Goal: Information Seeking & Learning: Check status

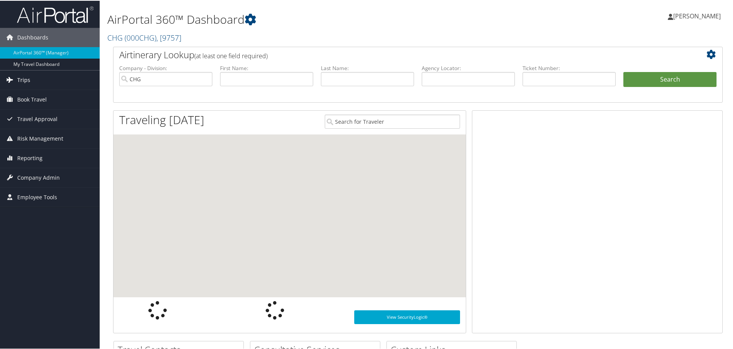
click at [40, 82] on link "Trips" at bounding box center [50, 79] width 100 height 19
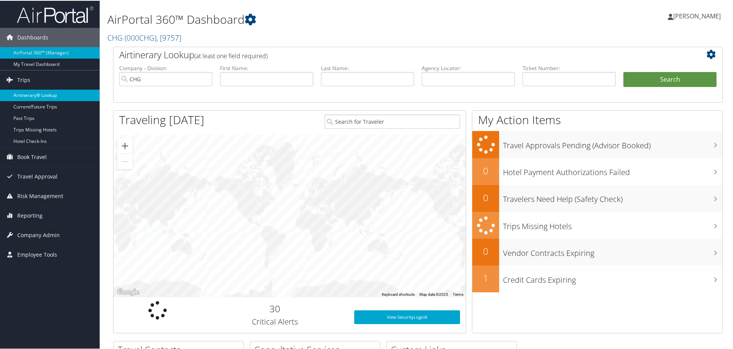
click at [42, 96] on link "Airtinerary® Lookup" at bounding box center [50, 95] width 100 height 12
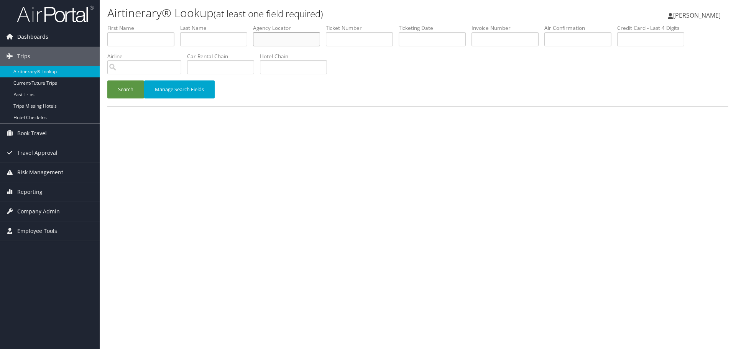
click at [292, 43] on input "text" at bounding box center [286, 39] width 67 height 14
paste input "IOIZYK"
type input "IOIZYK"
click at [120, 91] on button "Search" at bounding box center [125, 90] width 37 height 18
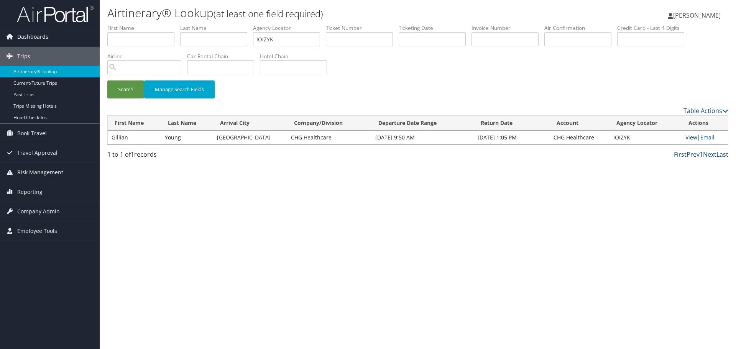
click at [687, 138] on link "View" at bounding box center [692, 137] width 12 height 7
click at [47, 71] on link "Airtinerary® Lookup" at bounding box center [50, 72] width 100 height 12
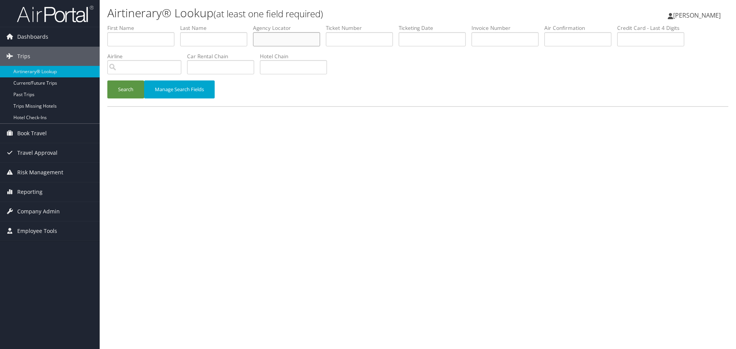
click at [285, 40] on input "text" at bounding box center [286, 39] width 67 height 14
paste input "GXPUUE"
type input "GXPUUE"
click at [125, 95] on button "Search" at bounding box center [125, 90] width 37 height 18
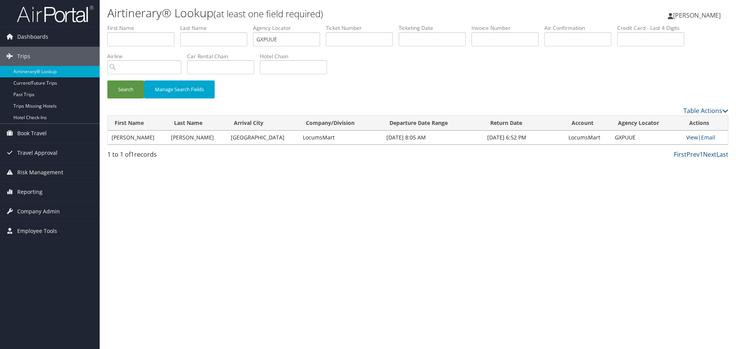
click at [690, 139] on link "View" at bounding box center [693, 137] width 12 height 7
click at [53, 74] on link "Airtinerary® Lookup" at bounding box center [50, 72] width 100 height 12
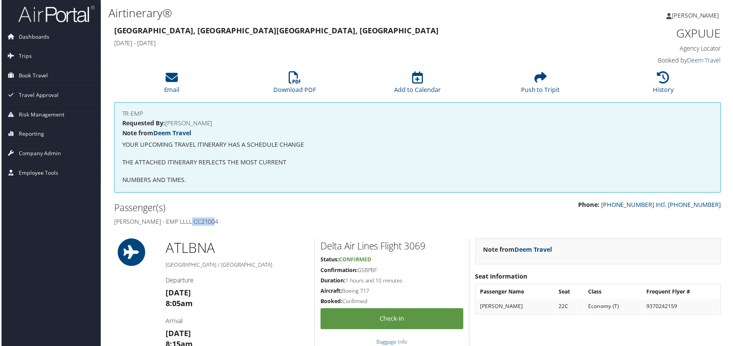
drag, startPoint x: 215, startPoint y: 224, endPoint x: 190, endPoint y: 223, distance: 24.6
click at [190, 223] on h4 "[PERSON_NAME] - EMP LLLL CC21004" at bounding box center [262, 223] width 299 height 8
copy h4 "CC21004"
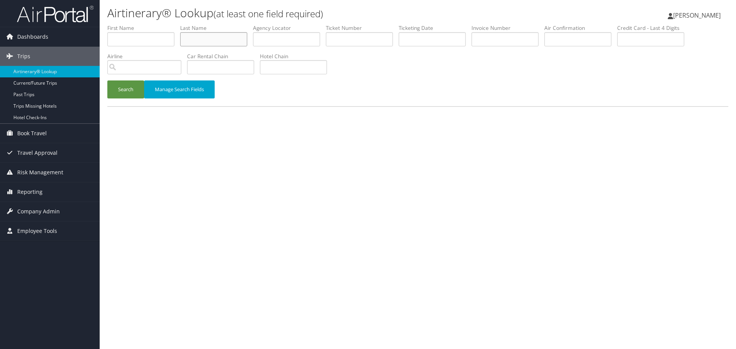
click at [207, 40] on input "text" at bounding box center [213, 39] width 67 height 14
paste input "Vance"
type input "Vance"
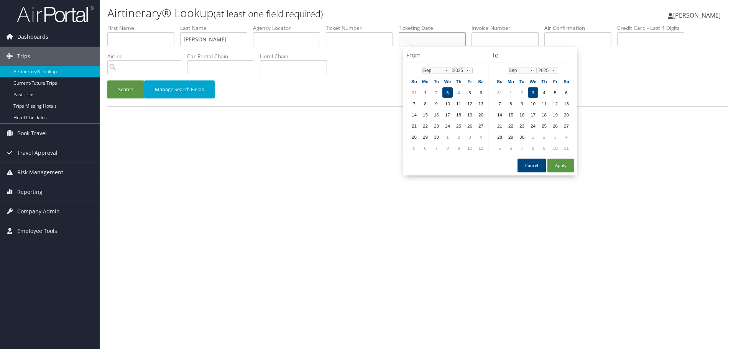
click at [447, 39] on input "text" at bounding box center [432, 39] width 67 height 14
paste input "08/08/2025"
type input "08/08/2025"
click at [117, 92] on button "Search" at bounding box center [125, 90] width 37 height 18
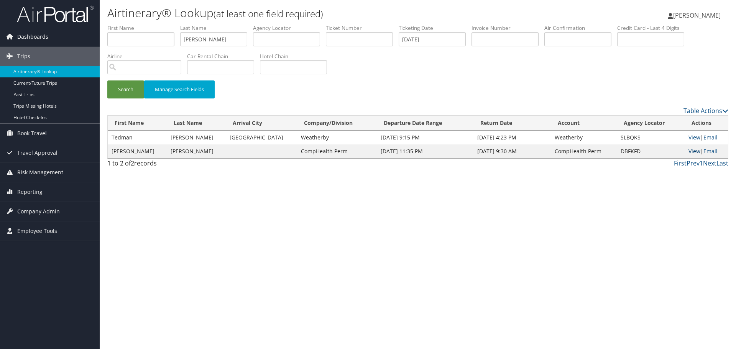
click at [689, 152] on link "View" at bounding box center [695, 151] width 12 height 7
click at [68, 72] on link "Airtinerary® Lookup" at bounding box center [50, 72] width 100 height 12
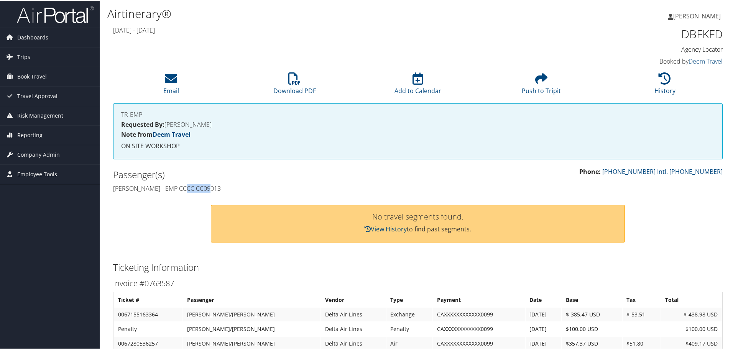
drag, startPoint x: 210, startPoint y: 189, endPoint x: 186, endPoint y: 189, distance: 24.2
click at [186, 189] on h4 "Ryan Vance - EMP CCCC CC09013" at bounding box center [262, 188] width 299 height 8
copy h4 "CC09013"
click at [660, 81] on icon at bounding box center [665, 78] width 12 height 12
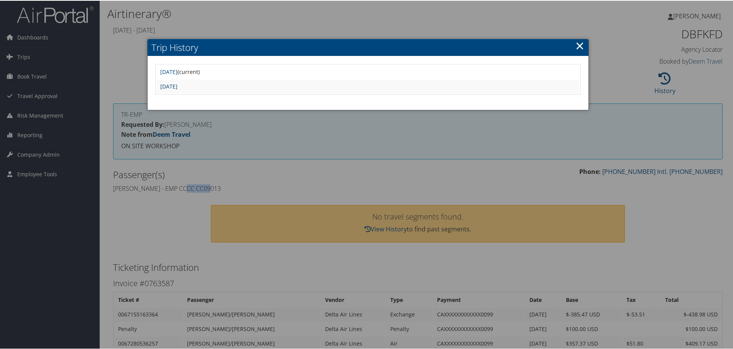
click at [178, 87] on link "Fri Aug 8 14:10:10 MDT 2025" at bounding box center [168, 85] width 17 height 7
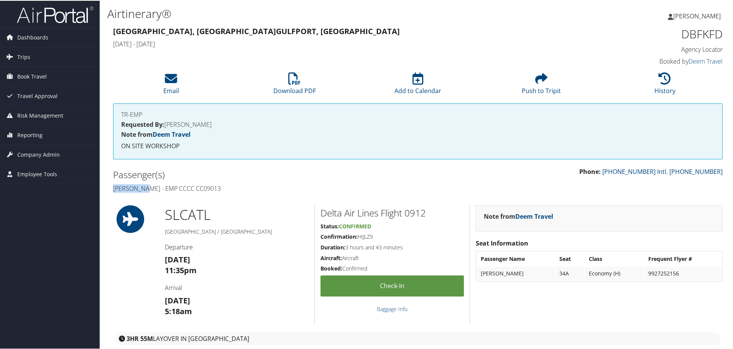
drag, startPoint x: 148, startPoint y: 189, endPoint x: 114, endPoint y: 191, distance: 34.6
click at [114, 191] on h4 "Ryan Vance - EMP CCCC CC09013" at bounding box center [262, 188] width 299 height 8
copy h4 "Ryan Vance"
click at [711, 33] on h1 "DBFKFD" at bounding box center [651, 33] width 144 height 16
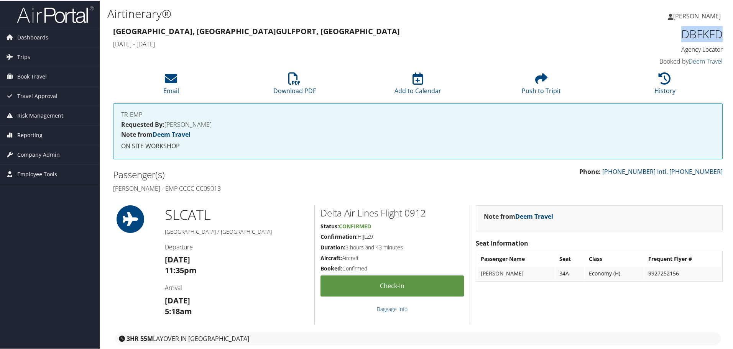
copy h1 "DBFKFD"
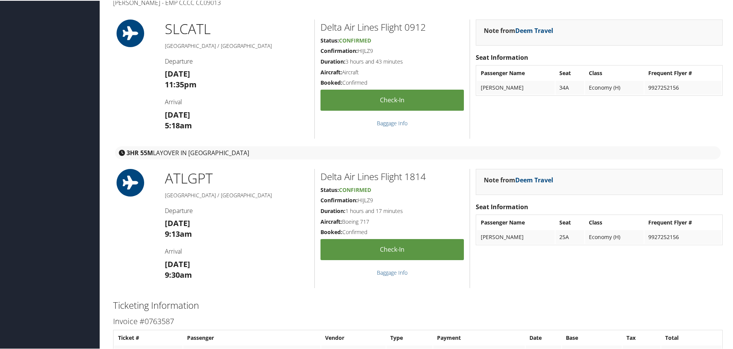
scroll to position [399, 0]
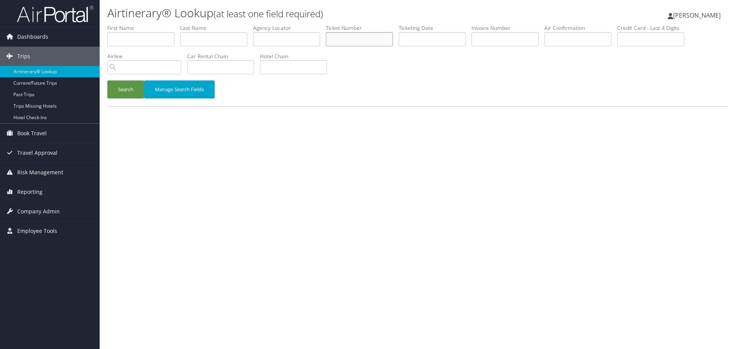
click at [358, 41] on input "text" at bounding box center [359, 39] width 67 height 14
paste input "0012263137676"
click at [127, 91] on button "Search" at bounding box center [125, 90] width 37 height 18
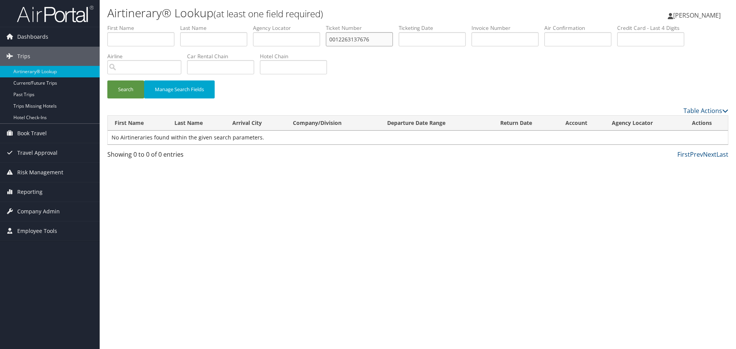
click at [383, 40] on input "0012263137676" at bounding box center [359, 39] width 67 height 14
click at [132, 88] on button "Search" at bounding box center [125, 90] width 37 height 18
click at [381, 40] on input "001226313767" at bounding box center [359, 39] width 67 height 14
click at [135, 91] on button "Search" at bounding box center [125, 90] width 37 height 18
click at [372, 40] on input "00122631376" at bounding box center [359, 39] width 67 height 14
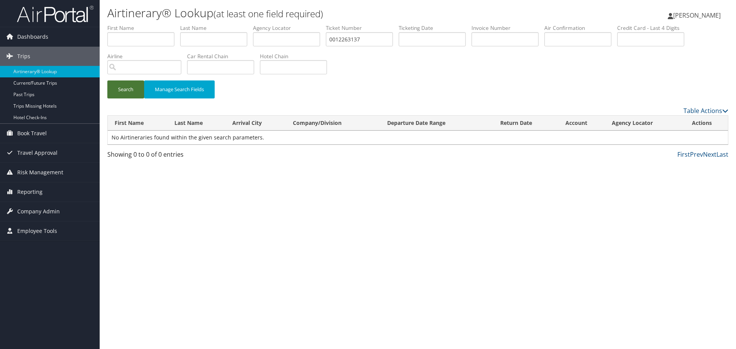
click at [130, 92] on button "Search" at bounding box center [125, 90] width 37 height 18
click at [348, 39] on input "0012263137" at bounding box center [359, 39] width 67 height 14
paste input "676"
drag, startPoint x: 339, startPoint y: 38, endPoint x: 312, endPoint y: 40, distance: 27.3
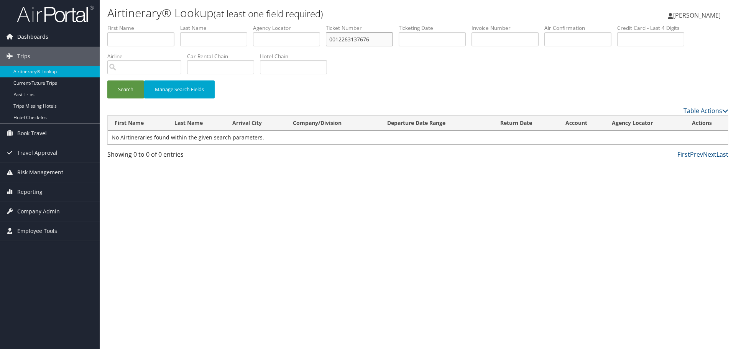
click at [312, 24] on ul "First Name Last Name Departure City Arrival City Company/Division Airport/City …" at bounding box center [417, 24] width 621 height 0
click at [126, 93] on button "Search" at bounding box center [125, 90] width 37 height 18
click at [335, 40] on input "12263137676" at bounding box center [359, 39] width 67 height 14
type input "2263137676"
click at [137, 90] on button "Search" at bounding box center [125, 90] width 37 height 18
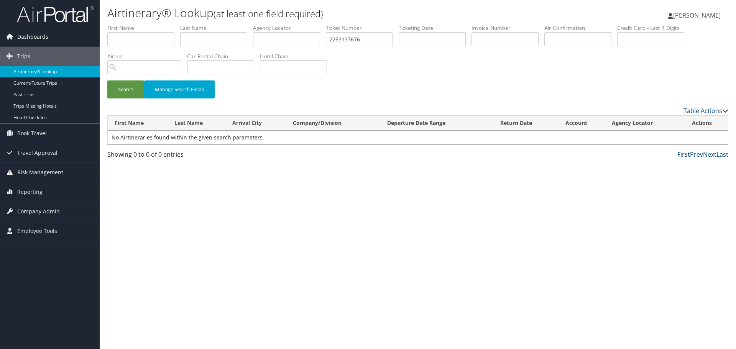
click at [33, 72] on link "Airtinerary® Lookup" at bounding box center [50, 72] width 100 height 12
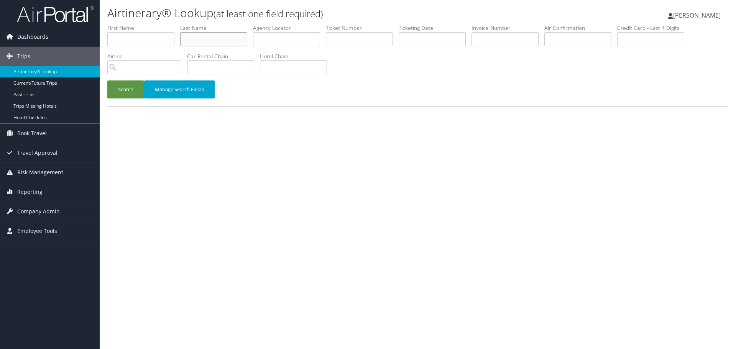
click at [193, 40] on input "text" at bounding box center [213, 39] width 67 height 14
paste input "Greeff"
type input "Greeff"
click at [132, 40] on input "text" at bounding box center [140, 39] width 67 height 14
type input "STUART"
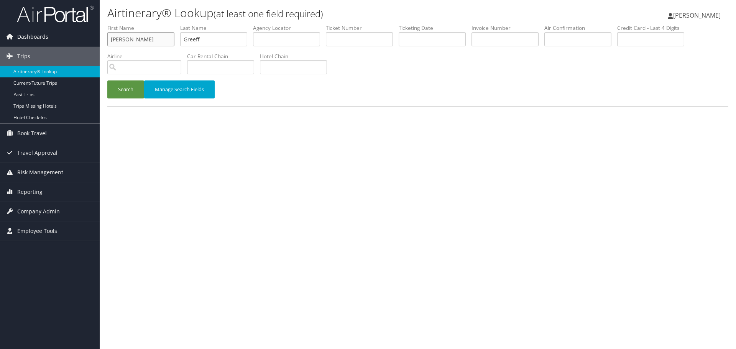
click at [107, 81] on button "Search" at bounding box center [125, 90] width 37 height 18
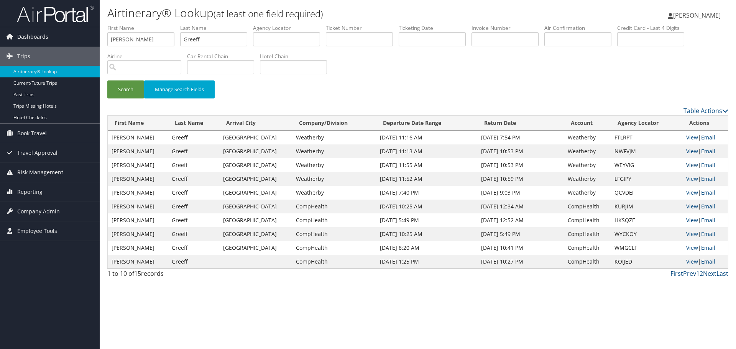
click at [688, 166] on link "View" at bounding box center [693, 164] width 12 height 7
click at [692, 151] on link "View" at bounding box center [693, 151] width 12 height 7
click at [687, 178] on link "View" at bounding box center [693, 178] width 12 height 7
click at [149, 70] on input "search" at bounding box center [144, 67] width 74 height 14
click at [141, 86] on div "AirVendor" at bounding box center [147, 90] width 77 height 8
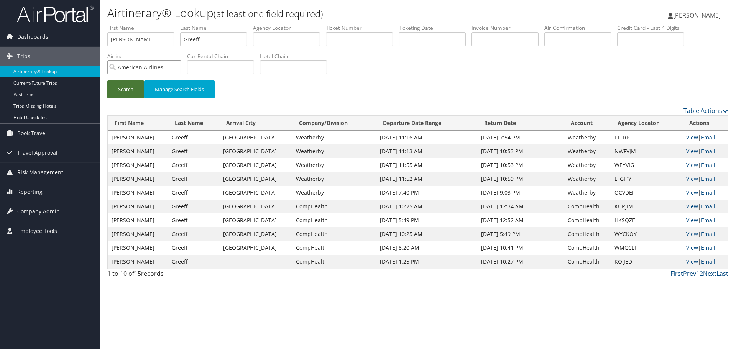
type input "American Airlines"
click at [124, 91] on button "Search" at bounding box center [125, 90] width 37 height 18
click at [48, 69] on link "Airtinerary® Lookup" at bounding box center [50, 72] width 100 height 12
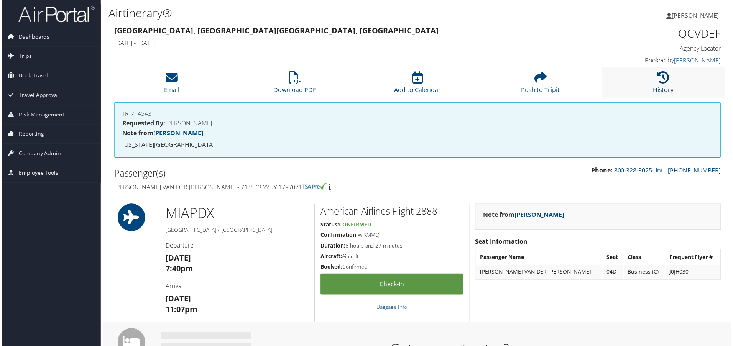
click at [663, 77] on icon at bounding box center [665, 78] width 12 height 12
click at [651, 85] on li "History" at bounding box center [665, 83] width 124 height 31
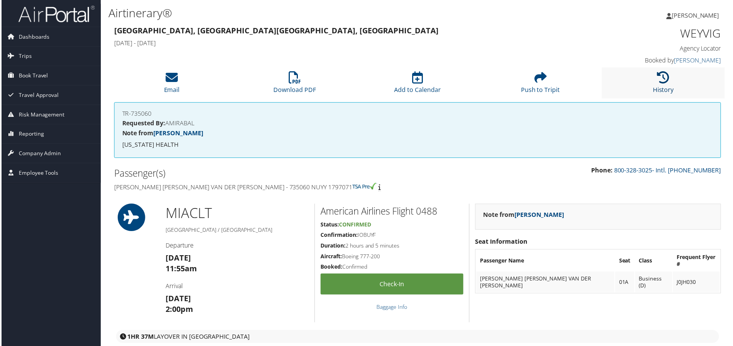
click at [664, 86] on link "History" at bounding box center [665, 85] width 21 height 18
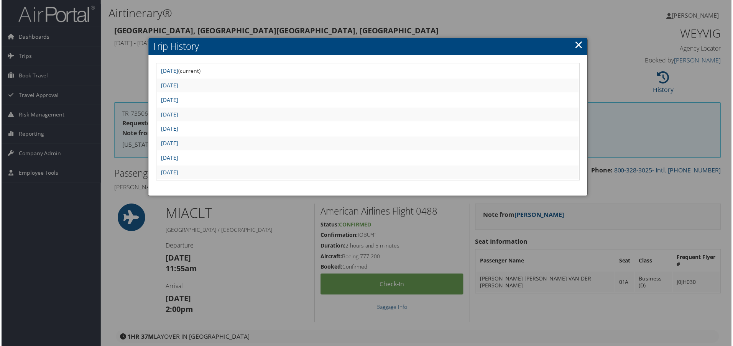
click at [580, 47] on link "×" at bounding box center [580, 44] width 9 height 15
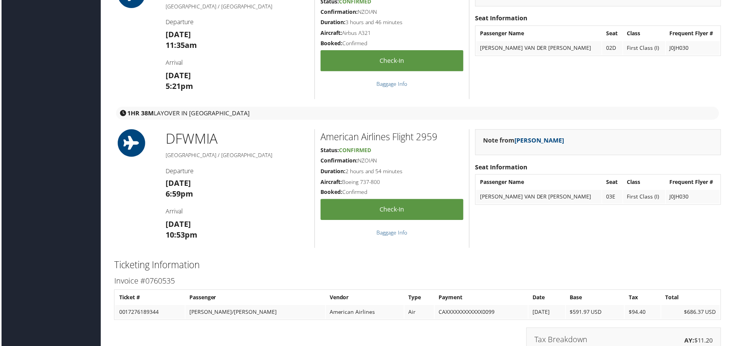
scroll to position [767, 0]
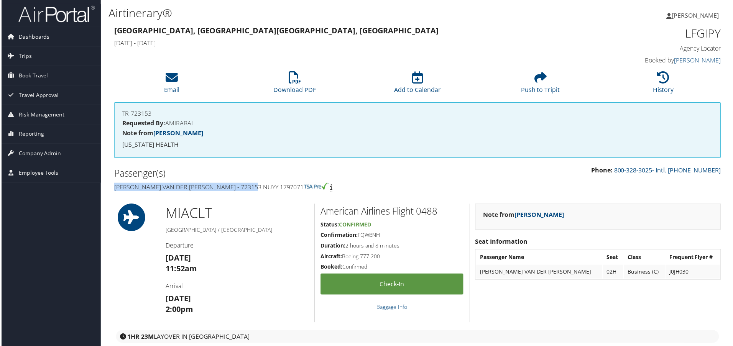
drag, startPoint x: 252, startPoint y: 188, endPoint x: 113, endPoint y: 188, distance: 138.9
click at [113, 188] on h4 "[PERSON_NAME] Van Der [PERSON_NAME] - 723153 NUYY 1797071" at bounding box center [262, 188] width 299 height 8
copy h4 "[PERSON_NAME] Van Der [PERSON_NAME] - 723153 NUYY 1797071"
click at [712, 34] on h1 "LFGIPY" at bounding box center [651, 33] width 144 height 16
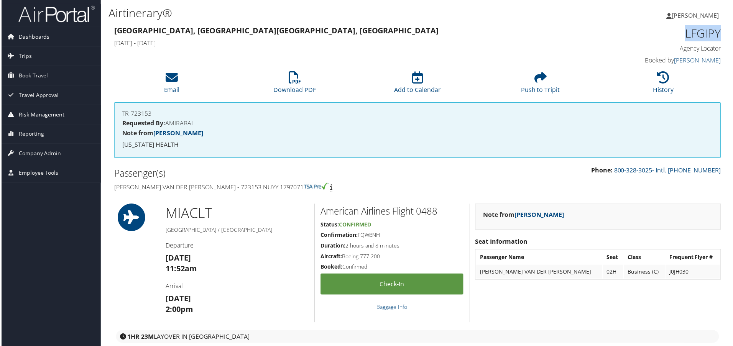
copy h1 "LFGIPY"
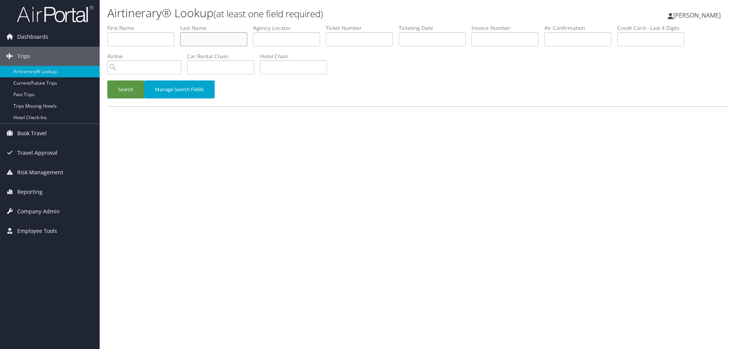
click at [229, 38] on input "text" at bounding box center [213, 39] width 67 height 14
paste input "Ulrey"
type input "Ulrey"
click at [417, 38] on input "text" at bounding box center [432, 39] width 67 height 14
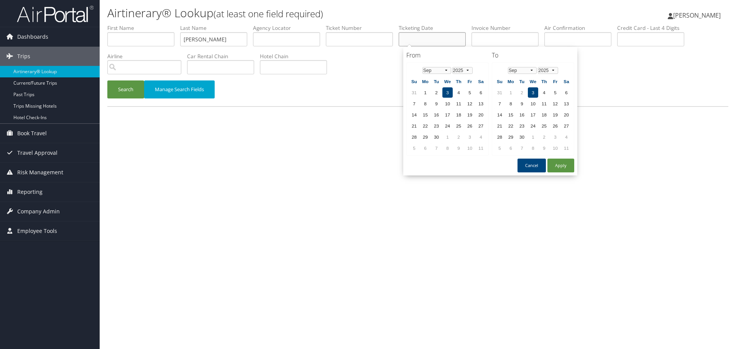
paste input "08/08/2025"
type input "08/08/2025"
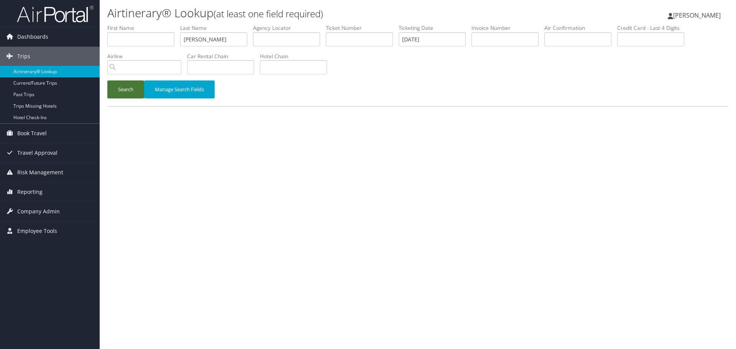
click at [123, 91] on button "Search" at bounding box center [125, 90] width 37 height 18
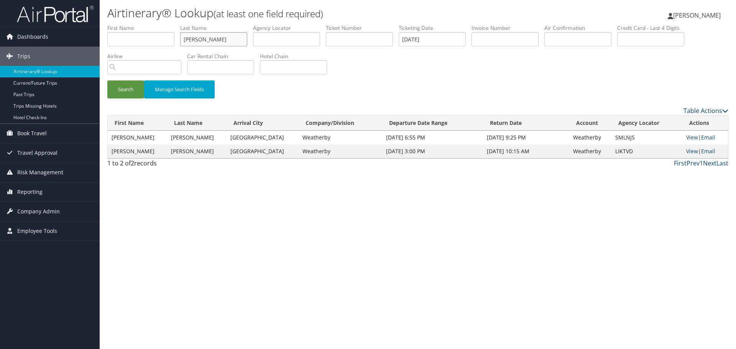
click at [228, 40] on input "Ulrey" at bounding box center [213, 39] width 67 height 14
paste input "eda"
type input "Ueda"
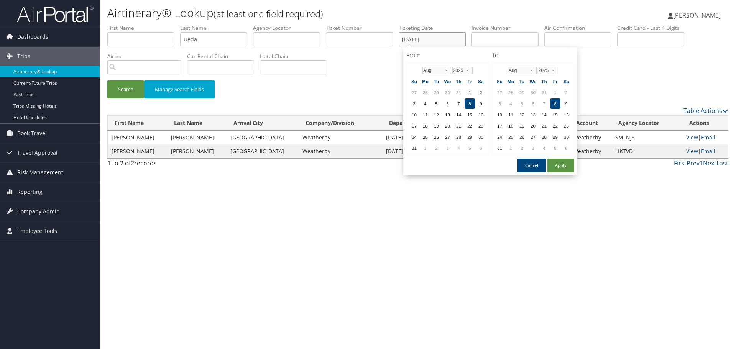
click at [432, 36] on input "08/08/2025" at bounding box center [432, 39] width 67 height 14
paste input "7/29"
type input "07/29/2025"
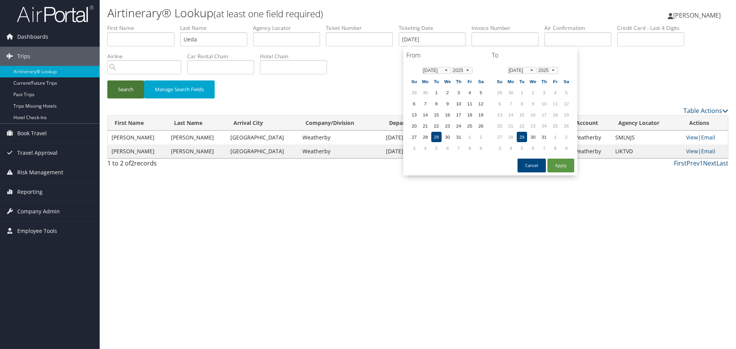
click at [127, 92] on button "Search" at bounding box center [125, 90] width 37 height 18
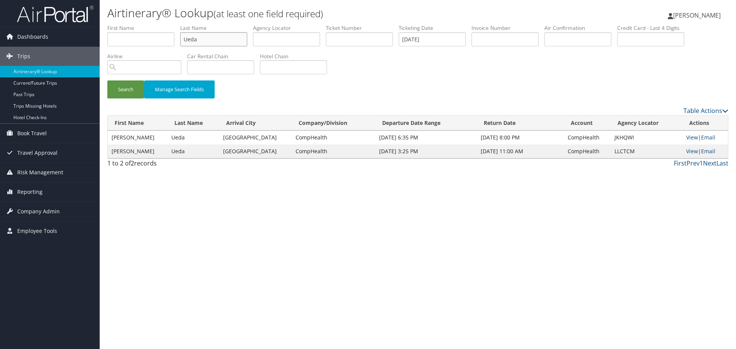
click at [218, 39] on input "Ueda" at bounding box center [213, 39] width 67 height 14
paste input "Tucker"
type input "Tucker"
click at [422, 33] on input "07/29/2025" at bounding box center [432, 39] width 67 height 14
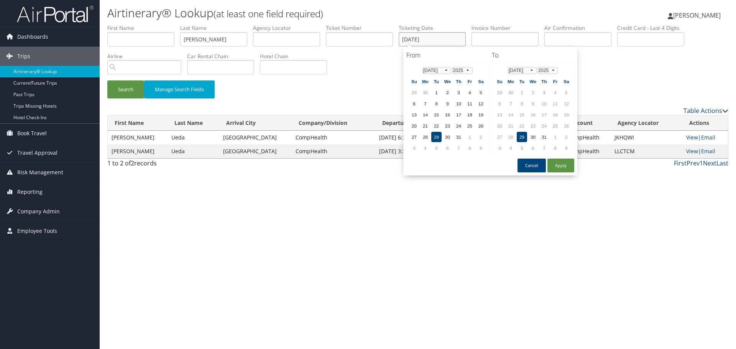
click at [421, 38] on input "07/29/2025" at bounding box center [432, 39] width 67 height 14
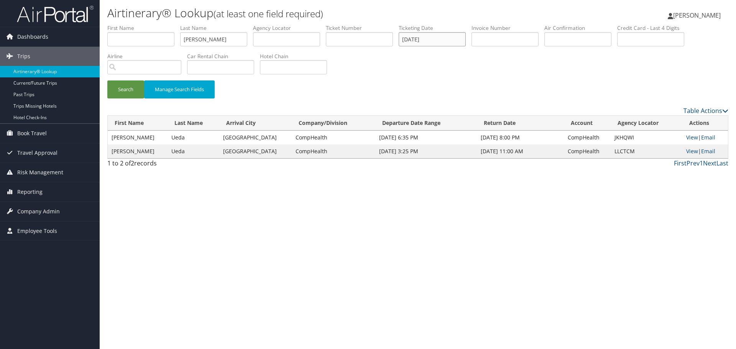
click at [421, 38] on input "07/29/2025" at bounding box center [432, 39] width 67 height 14
paste input "30"
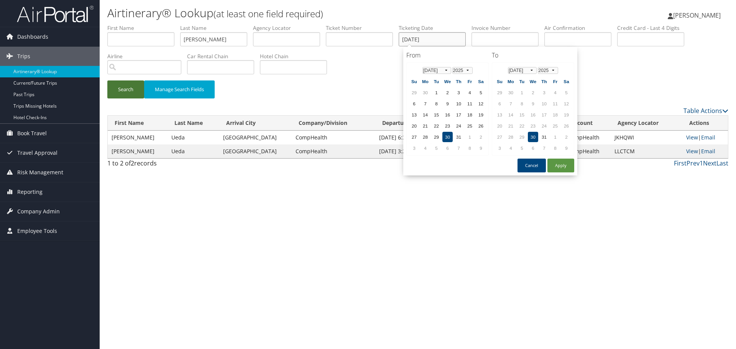
type input "07/30/2025"
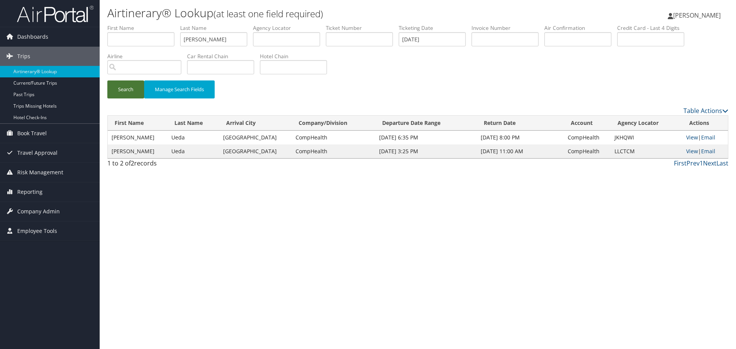
click at [122, 89] on button "Search" at bounding box center [125, 90] width 37 height 18
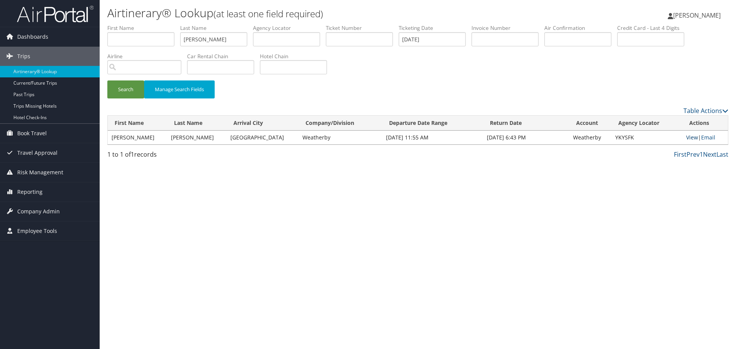
click at [687, 135] on link "View" at bounding box center [693, 137] width 12 height 7
click at [199, 38] on input "Tucker" at bounding box center [213, 39] width 67 height 14
click at [199, 39] on input "Tucker" at bounding box center [213, 39] width 67 height 14
type input "TRETO"
click at [418, 41] on input "07/30/2025" at bounding box center [432, 39] width 67 height 14
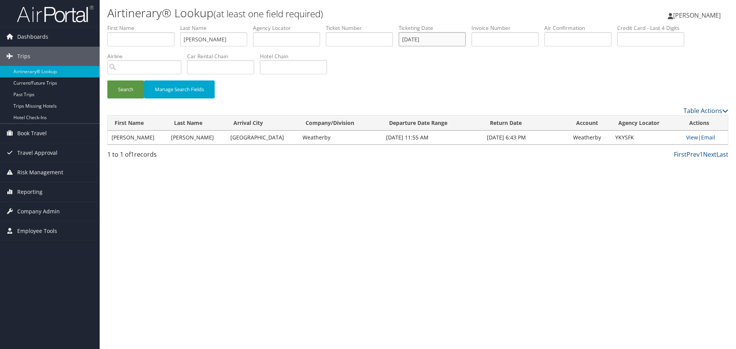
click at [418, 40] on input "07/30/2025" at bounding box center [432, 39] width 67 height 14
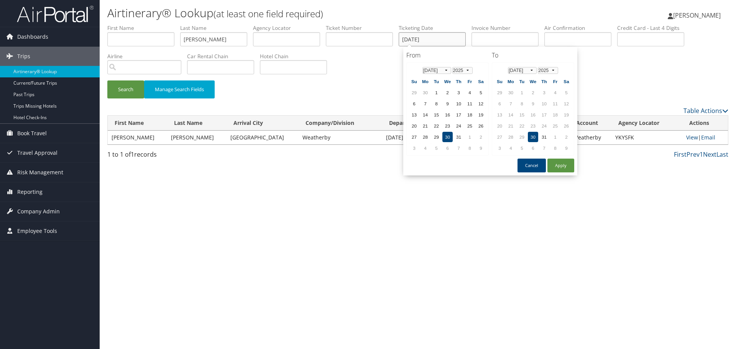
click at [418, 40] on input "07/30/2025" at bounding box center [432, 39] width 67 height 14
paste input "8/04"
type input "08/04/2025"
click at [122, 91] on button "Search" at bounding box center [125, 90] width 37 height 18
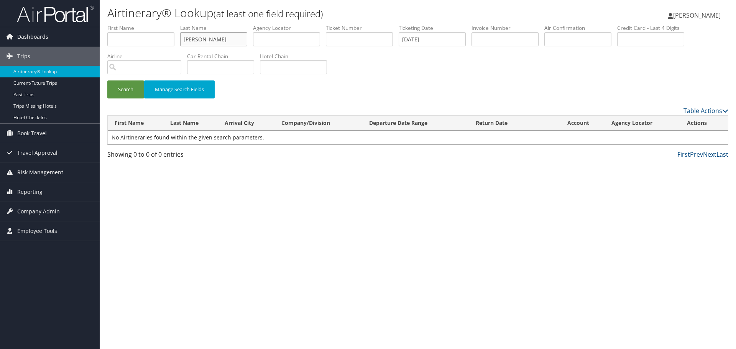
click at [224, 40] on input "TRETO" at bounding box center [213, 39] width 67 height 14
paste input "cabrera"
type input "cabrera"
click at [121, 94] on button "Search" at bounding box center [125, 90] width 37 height 18
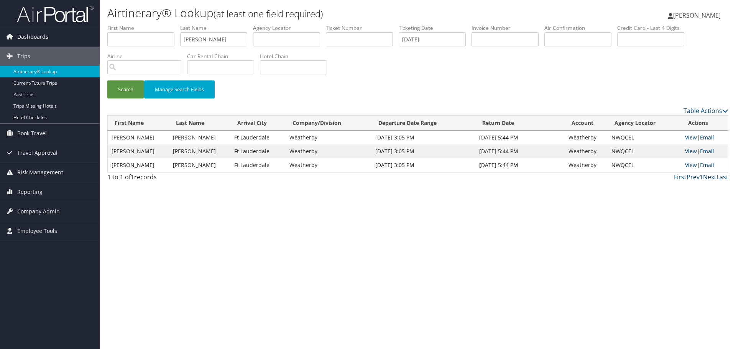
click at [688, 151] on link "View" at bounding box center [691, 151] width 12 height 7
click at [48, 72] on link "Airtinerary® Lookup" at bounding box center [50, 72] width 100 height 12
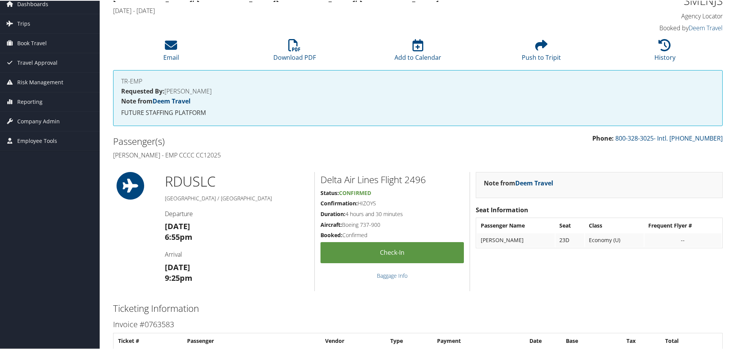
scroll to position [19, 0]
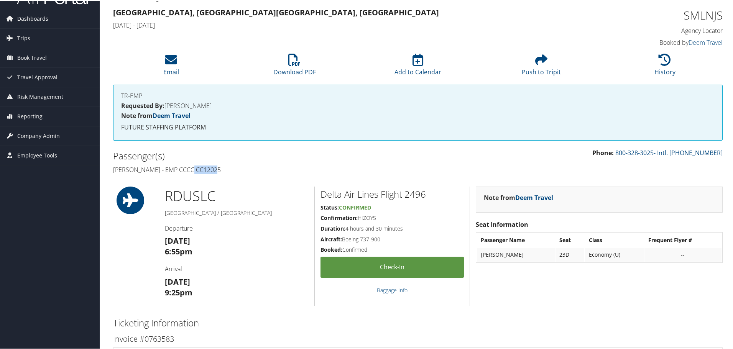
drag, startPoint x: 215, startPoint y: 170, endPoint x: 189, endPoint y: 170, distance: 26.5
click at [189, 170] on h4 "Alexis Ulrey - EMP CCCC CC12025" at bounding box center [262, 169] width 299 height 8
copy h4 "CC12025"
click at [707, 15] on h1 "SMLNJS" at bounding box center [651, 15] width 144 height 16
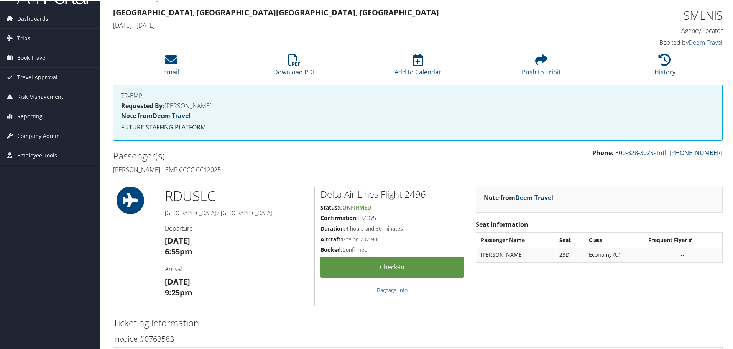
click at [697, 15] on h1 "SMLNJS" at bounding box center [651, 15] width 144 height 16
copy h1 "SMLNJS"
click at [659, 64] on icon at bounding box center [665, 59] width 12 height 12
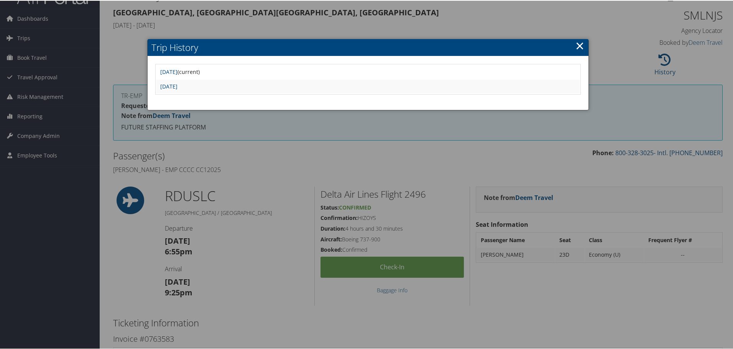
click at [268, 175] on div at bounding box center [368, 174] width 736 height 349
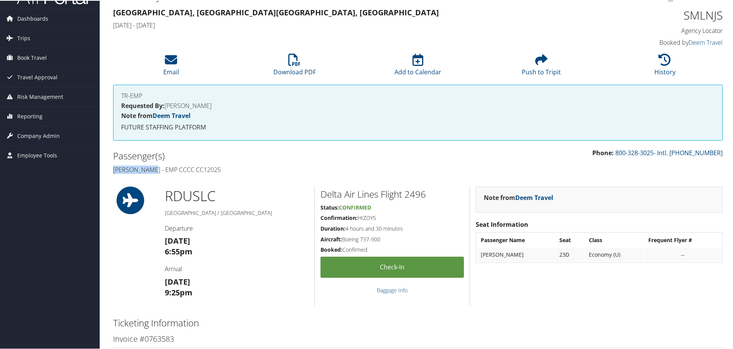
drag, startPoint x: 151, startPoint y: 171, endPoint x: 114, endPoint y: 171, distance: 37.2
click at [114, 171] on h4 "Alexis Ulrey - EMP CCCC CC12025" at bounding box center [262, 169] width 299 height 8
copy h4 "Alexis Ulrey"
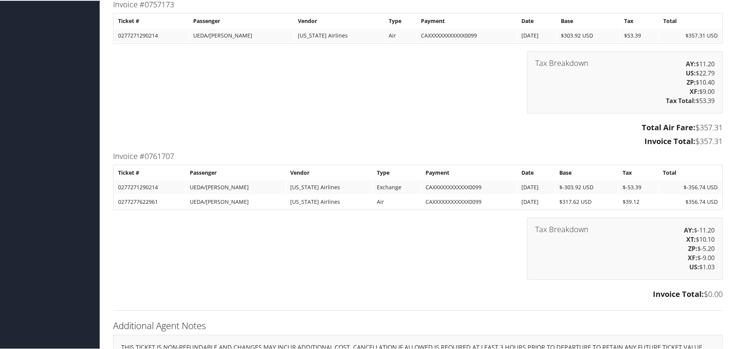
scroll to position [614, 0]
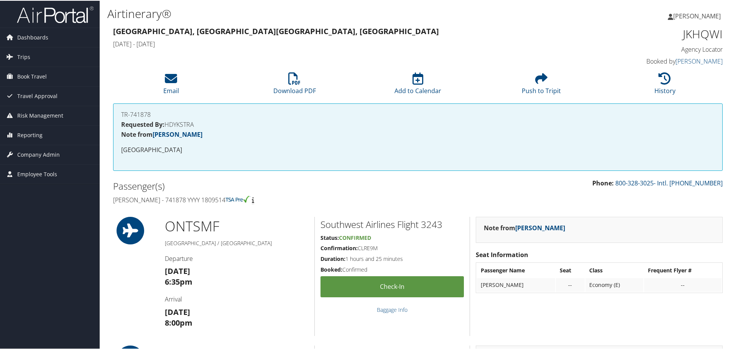
click at [209, 198] on h4 "[PERSON_NAME] - 741878 YYYY 1809514" at bounding box center [262, 199] width 299 height 8
copy h4 "1809514"
click at [702, 33] on h1 "JKHQWI" at bounding box center [651, 33] width 144 height 16
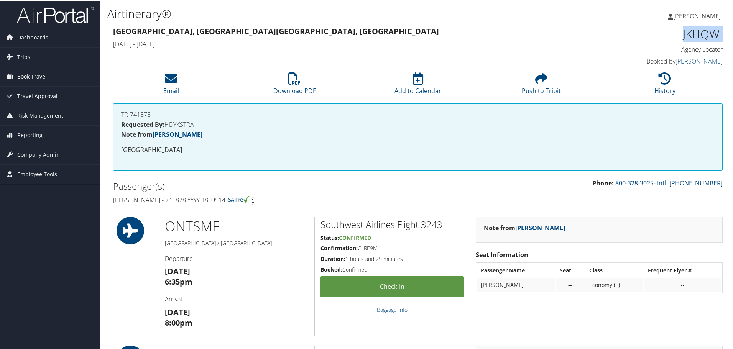
copy h1 "JKHQWI"
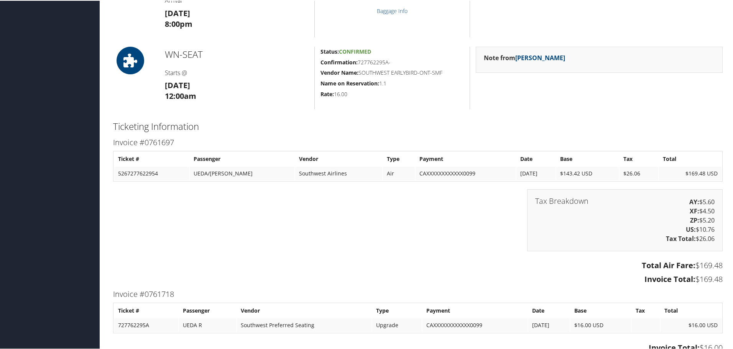
scroll to position [384, 0]
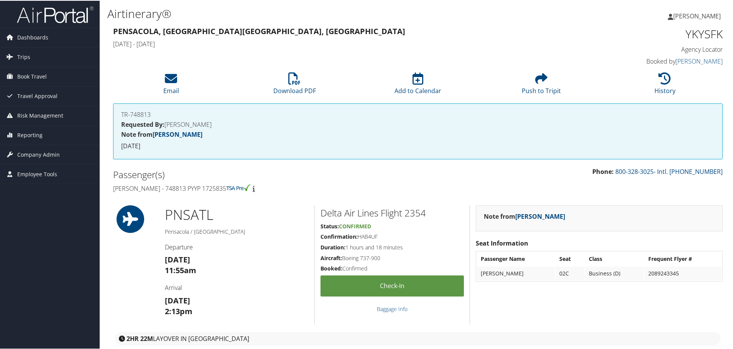
drag, startPoint x: 235, startPoint y: 191, endPoint x: 113, endPoint y: 191, distance: 122.0
click at [113, 191] on div "Passenger(s) Elisabeth Tucker - 748813 PYYP 1725835" at bounding box center [262, 180] width 311 height 29
copy h4 "[PERSON_NAME] - 748813 PYYP 1725835"
click at [690, 33] on h1 "YKYSFK" at bounding box center [651, 33] width 144 height 16
click at [691, 34] on h1 "YKYSFK" at bounding box center [651, 33] width 144 height 16
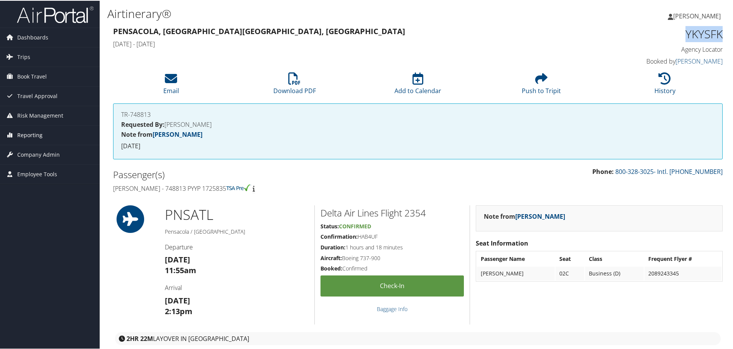
copy h1 "YKYSFK"
click at [646, 88] on li "History" at bounding box center [665, 83] width 124 height 31
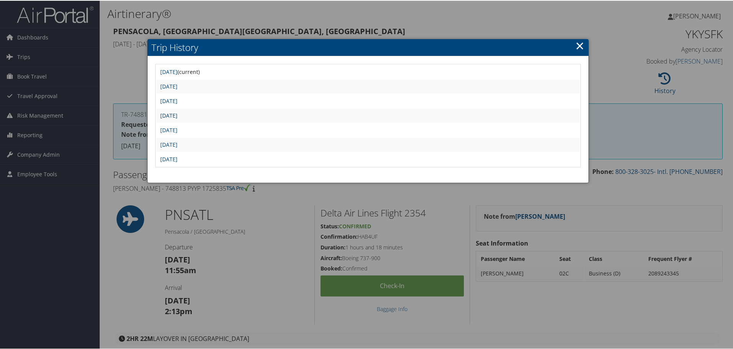
click at [178, 116] on link "Wed Jul 30 10:48:10 MDT 2025" at bounding box center [168, 114] width 17 height 7
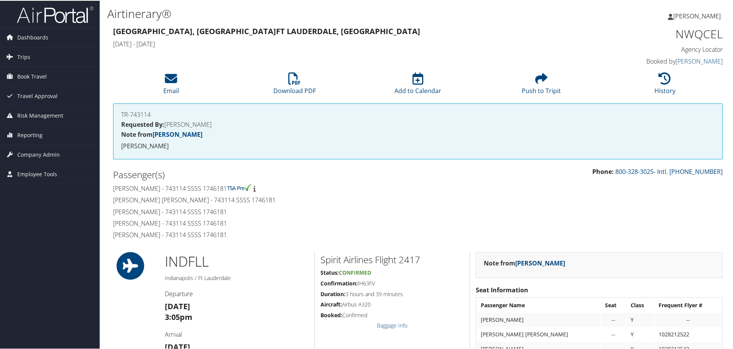
drag, startPoint x: 242, startPoint y: 236, endPoint x: 113, endPoint y: 189, distance: 137.7
click at [113, 189] on div "Passenger(s) Aileen Treto Cabrera - 743114 SSSS 1746181 Luna Sofia Cabrera - 74…" at bounding box center [262, 204] width 311 height 76
copy div "Aileen Treto Cabrera - 743114 SSSS 1746181 Luna Sofia Cabrera - 743114 SSSS 174…"
click at [694, 35] on h1 "NWQCEL" at bounding box center [651, 33] width 144 height 16
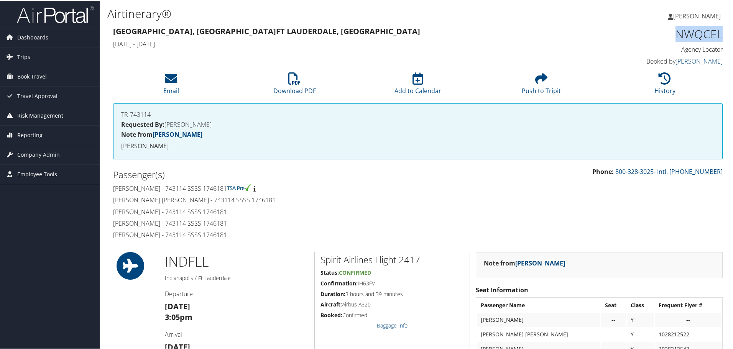
copy h1 "NWQCEL"
click at [662, 85] on li "History" at bounding box center [665, 83] width 124 height 31
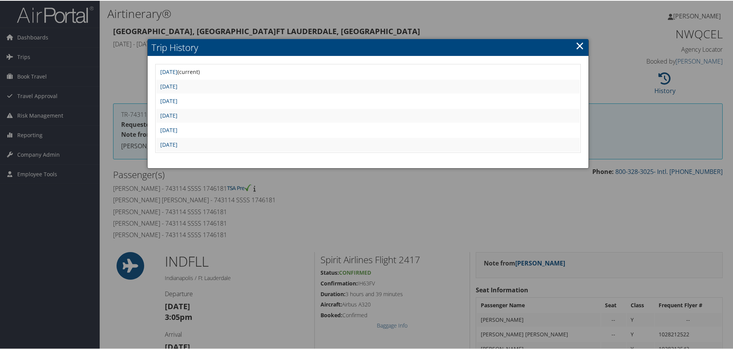
click at [578, 46] on link "×" at bounding box center [580, 44] width 9 height 15
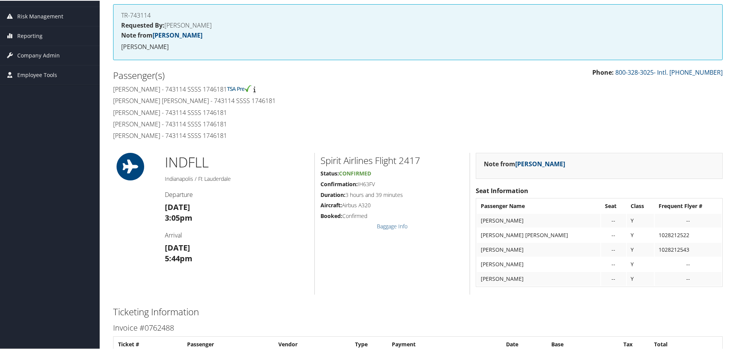
scroll to position [153, 0]
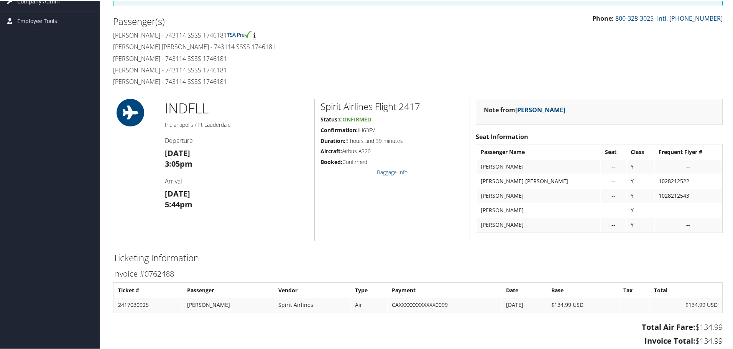
click at [415, 110] on h2 "Spirit Airlines Flight 2417" at bounding box center [392, 105] width 143 height 13
copy h2 "2417"
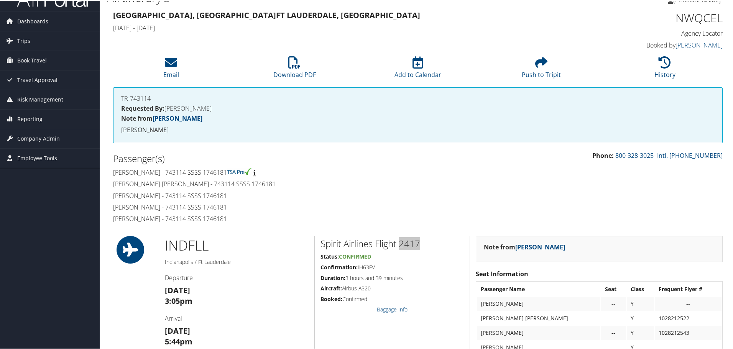
scroll to position [0, 0]
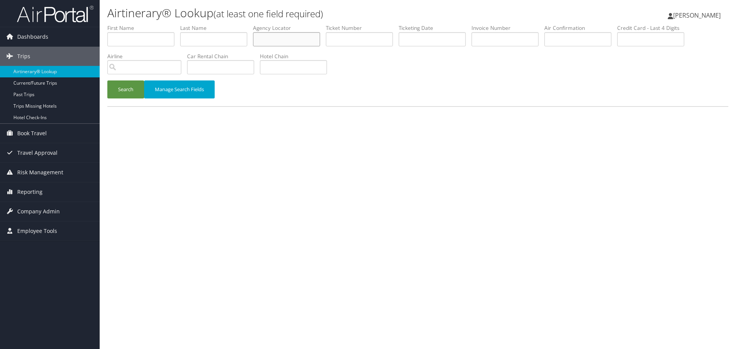
click at [273, 39] on input "text" at bounding box center [286, 39] width 67 height 14
paste input "DNCMAP"
type input "DNCMAP"
click at [135, 91] on button "Search" at bounding box center [125, 90] width 37 height 18
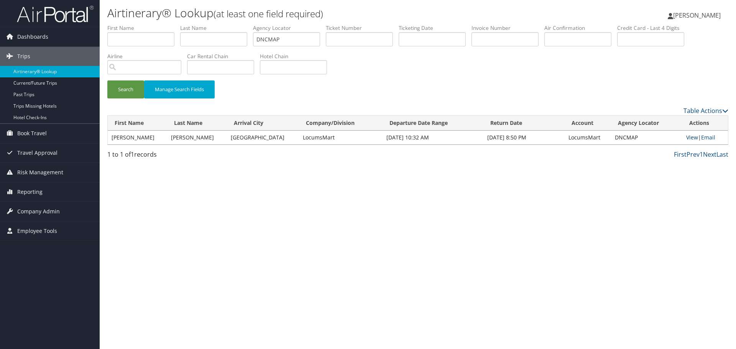
click at [687, 136] on link "View" at bounding box center [693, 137] width 12 height 7
click at [208, 44] on input "text" at bounding box center [213, 39] width 67 height 14
paste input "Trapasso"
type input "Trapasso"
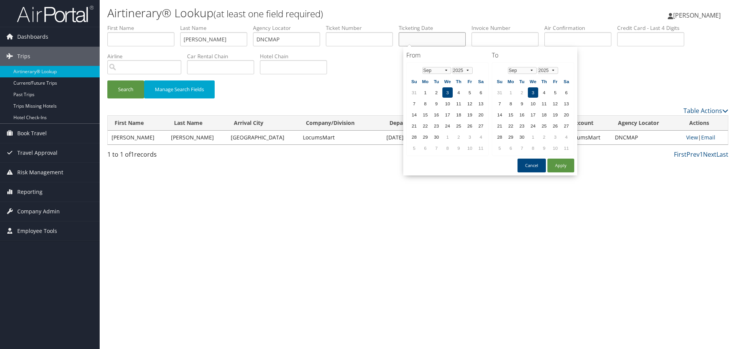
click at [427, 41] on input "text" at bounding box center [432, 39] width 67 height 14
paste input "07/30/2025"
type input "07/30/2025"
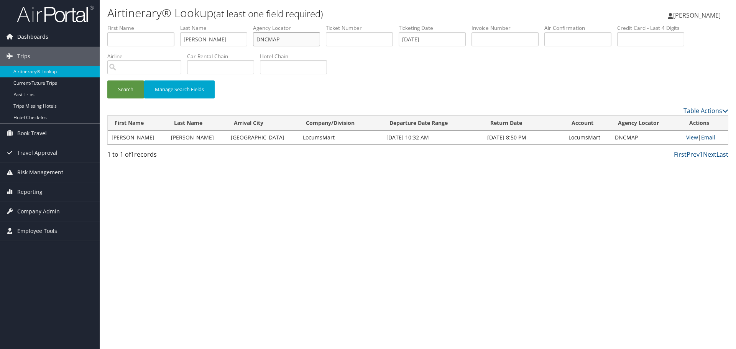
click at [291, 41] on input "DNCMAP" at bounding box center [286, 39] width 67 height 14
click at [128, 89] on button "Search" at bounding box center [125, 90] width 37 height 18
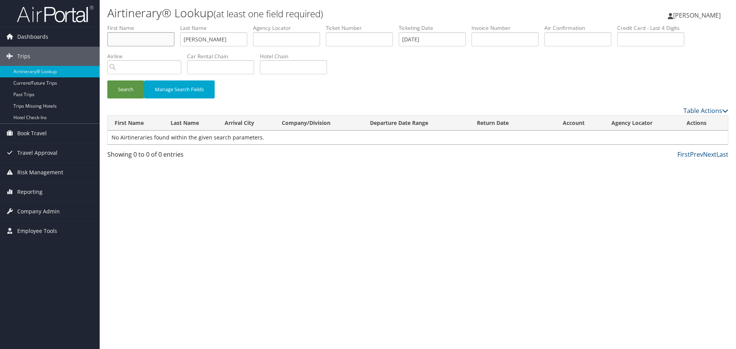
click at [127, 41] on input "text" at bounding box center [140, 39] width 67 height 14
paste input "Joseph"
type input "Joseph"
click at [203, 43] on input "Trapasso" at bounding box center [213, 39] width 67 height 14
click at [203, 42] on input "Trapasso" at bounding box center [213, 39] width 67 height 14
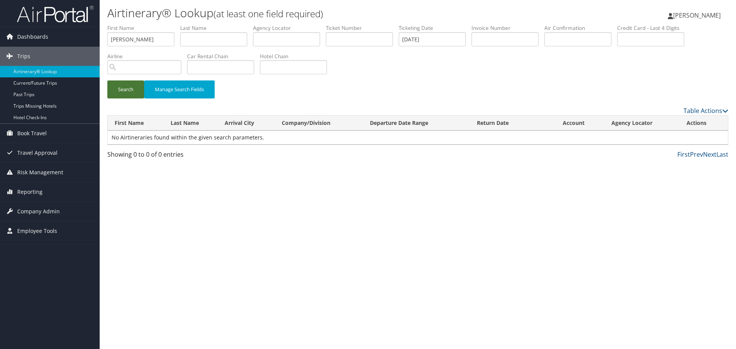
click at [127, 87] on button "Search" at bounding box center [125, 90] width 37 height 18
click at [211, 38] on input "text" at bounding box center [213, 39] width 67 height 14
paste input "Trapasso"
type input "Trapasso"
click at [415, 40] on input "07/30/2025" at bounding box center [432, 39] width 67 height 14
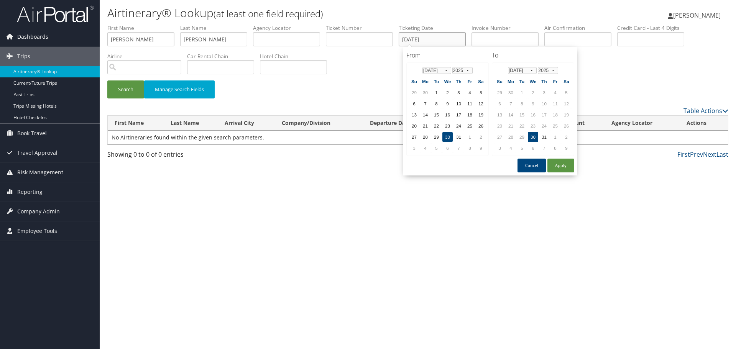
click at [415, 40] on input "07/30/2025" at bounding box center [432, 39] width 67 height 14
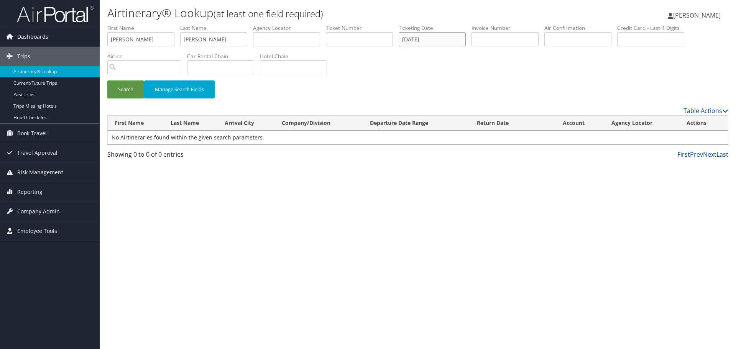
click at [415, 39] on input "07/30/2025" at bounding box center [432, 39] width 67 height 14
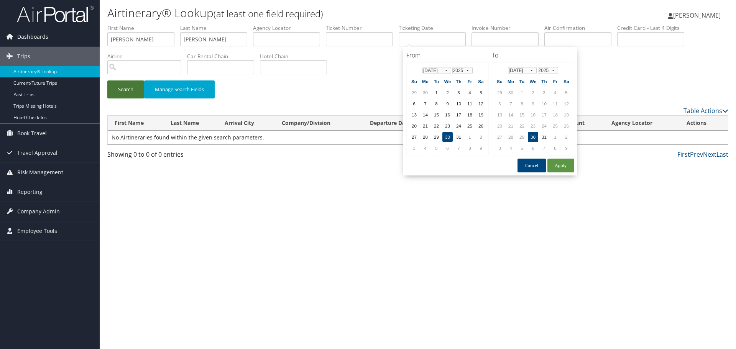
click at [132, 90] on button "Search" at bounding box center [125, 90] width 37 height 18
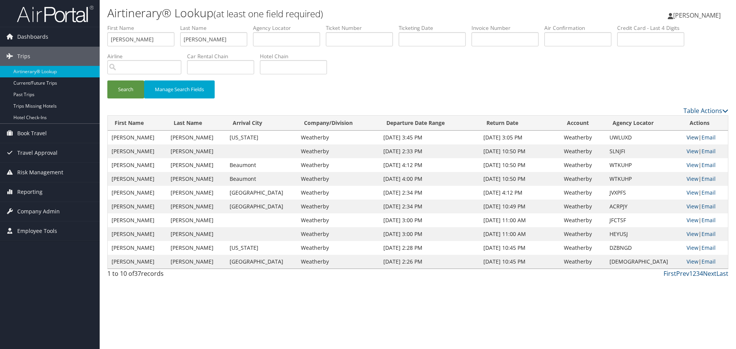
click at [689, 138] on link "View" at bounding box center [693, 137] width 12 height 7
click at [55, 72] on link "Airtinerary® Lookup" at bounding box center [50, 72] width 100 height 12
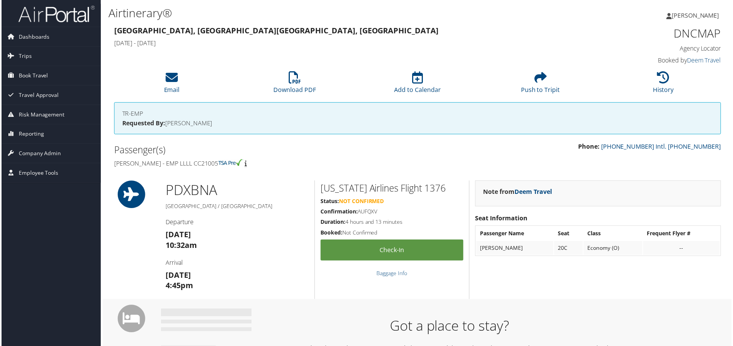
drag, startPoint x: 217, startPoint y: 165, endPoint x: 193, endPoint y: 165, distance: 23.8
click at [193, 165] on h4 "[PERSON_NAME] - EMP LLLL CC21005" at bounding box center [262, 164] width 299 height 8
copy h4 "CC21005"
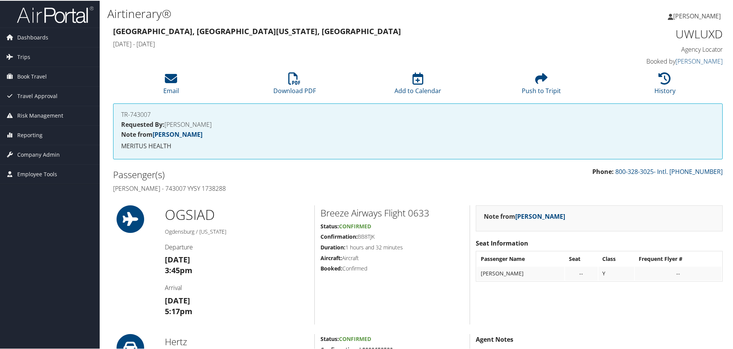
drag, startPoint x: 260, startPoint y: 189, endPoint x: 107, endPoint y: 190, distance: 153.1
copy h4 "[PERSON_NAME] - 743007 YYSY 1738288"
click at [700, 33] on h1 "UWLUXD" at bounding box center [651, 33] width 144 height 16
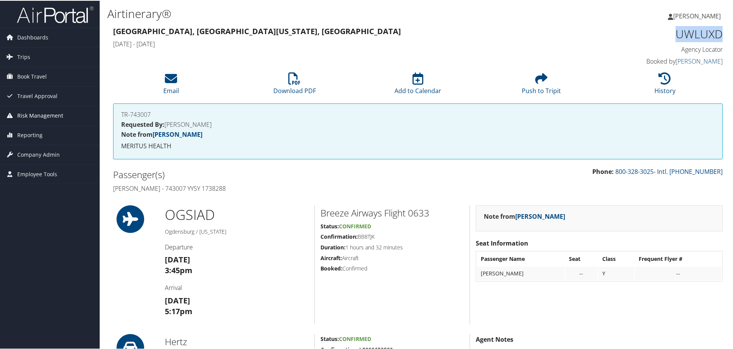
copy h1 "UWLUXD"
click at [653, 80] on li "History" at bounding box center [665, 83] width 124 height 31
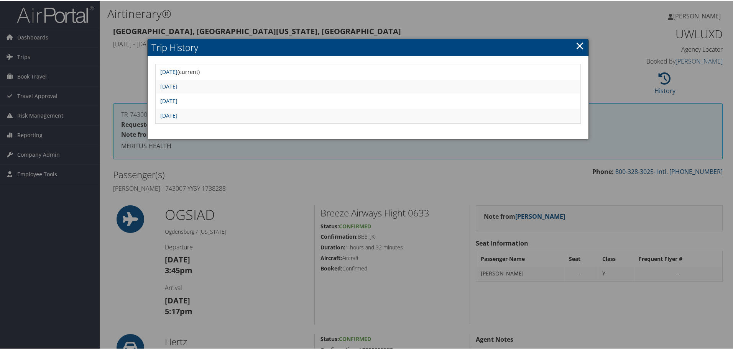
click at [178, 86] on link "Tue Jul 29 08:45:36 MDT 2025" at bounding box center [168, 85] width 17 height 7
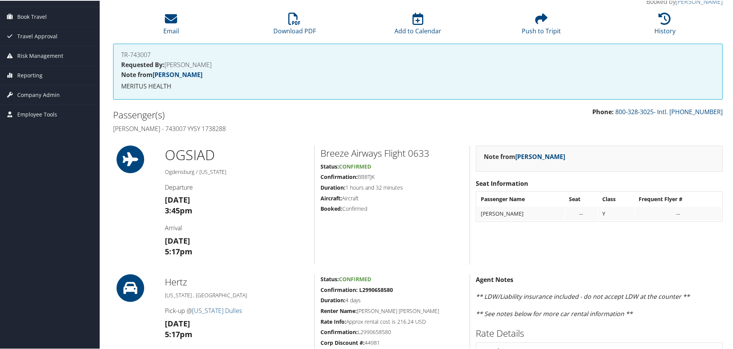
scroll to position [77, 0]
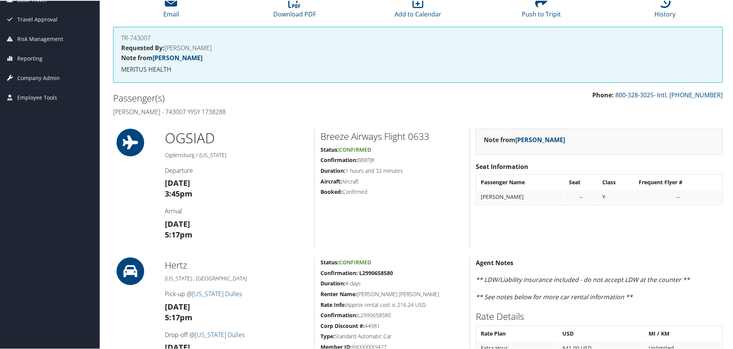
click at [423, 139] on h2 "Breeze Airways Flight 0633" at bounding box center [392, 135] width 143 height 13
click at [423, 138] on h2 "Breeze Airways Flight 0633" at bounding box center [392, 135] width 143 height 13
copy h2 "0633"
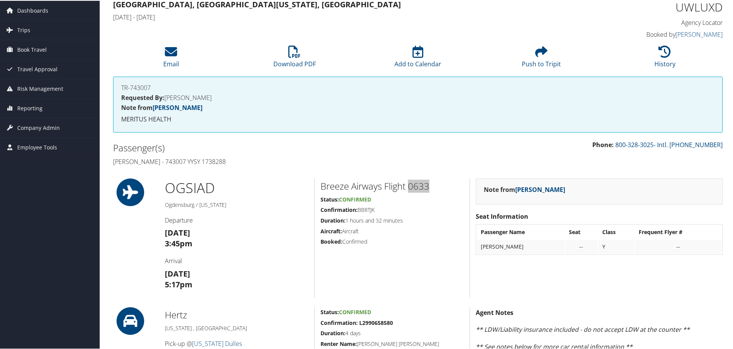
scroll to position [0, 0]
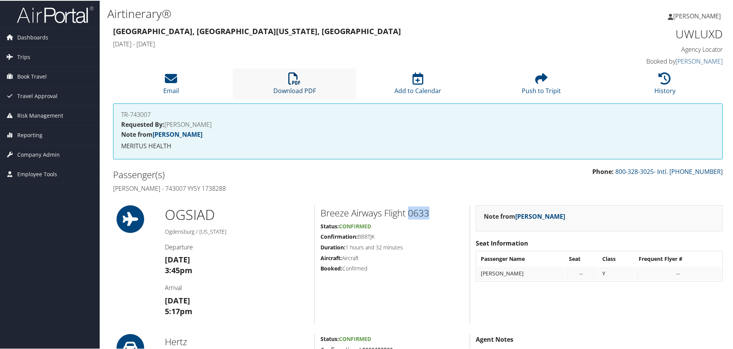
click at [290, 79] on icon at bounding box center [294, 78] width 12 height 12
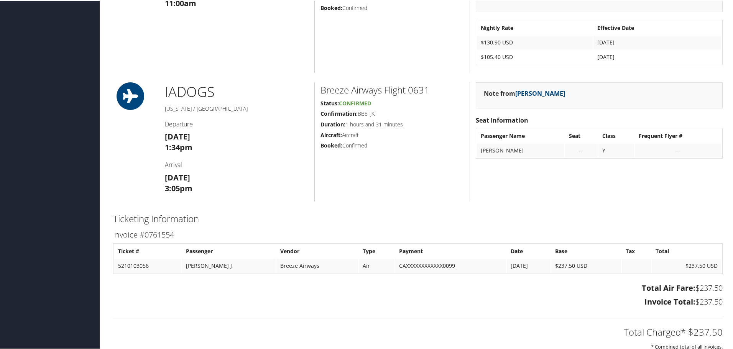
scroll to position [614, 0]
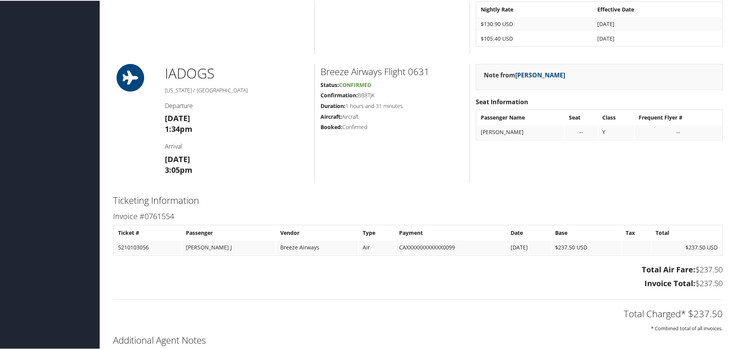
click at [422, 70] on h2 "Breeze Airways Flight 0631" at bounding box center [392, 70] width 143 height 13
copy h2 "0631"
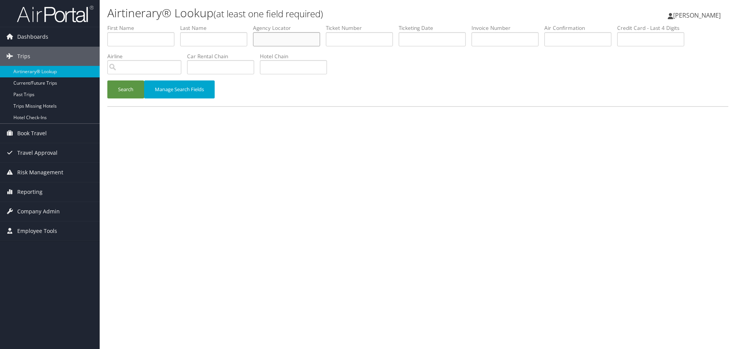
click at [276, 41] on input "text" at bounding box center [286, 39] width 67 height 14
paste input "YIJAEQ"
click at [124, 92] on button "Search" at bounding box center [125, 90] width 37 height 18
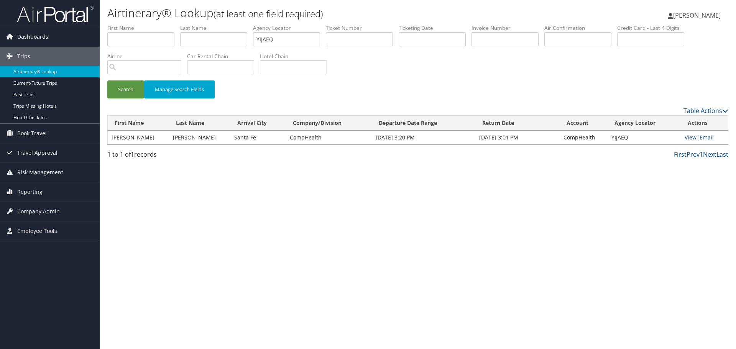
click at [688, 138] on link "View" at bounding box center [691, 137] width 12 height 7
click at [293, 40] on input "YIJAEQ" at bounding box center [286, 39] width 67 height 14
paste input "NTCOI"
type input "NTCOIQ"
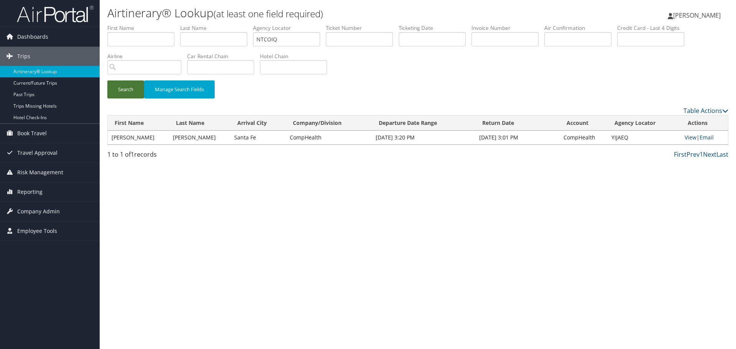
click at [125, 89] on button "Search" at bounding box center [125, 90] width 37 height 18
click at [687, 138] on link "View" at bounding box center [693, 137] width 12 height 7
click at [61, 72] on link "Airtinerary® Lookup" at bounding box center [50, 72] width 100 height 12
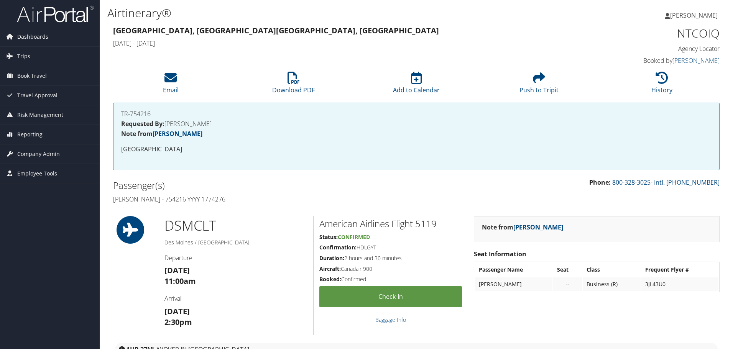
scroll to position [77, 0]
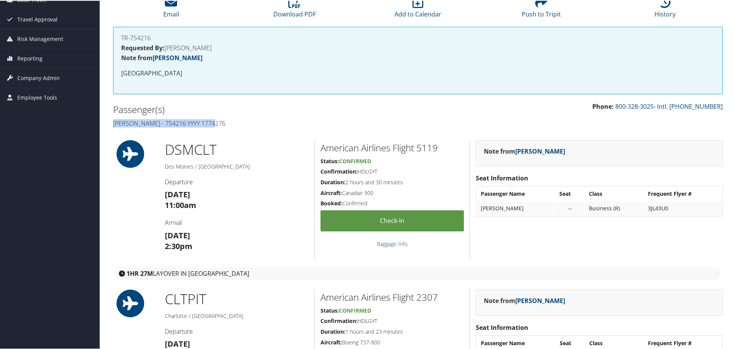
drag, startPoint x: 215, startPoint y: 124, endPoint x: 109, endPoint y: 125, distance: 105.9
click at [109, 125] on div "Passenger(s) [PERSON_NAME] - 754216 YYYY 1774276" at bounding box center [262, 115] width 311 height 29
copy h4 "[PERSON_NAME] - 754216 YYYY 1774276"
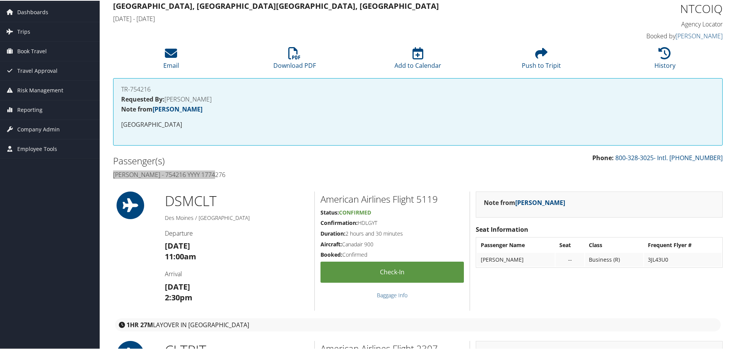
scroll to position [0, 0]
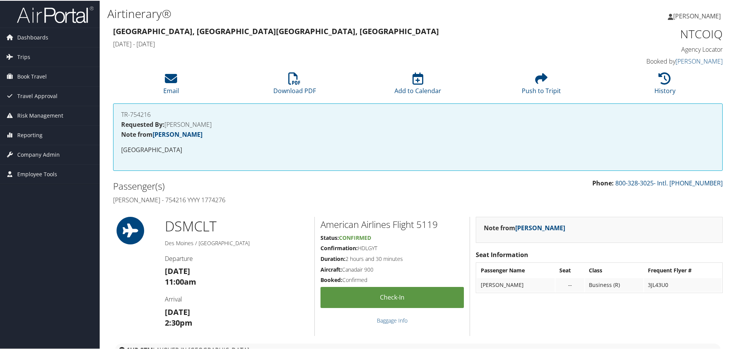
click at [694, 35] on h1 "NTCOIQ" at bounding box center [651, 33] width 144 height 16
copy h1 "NTCOIQ"
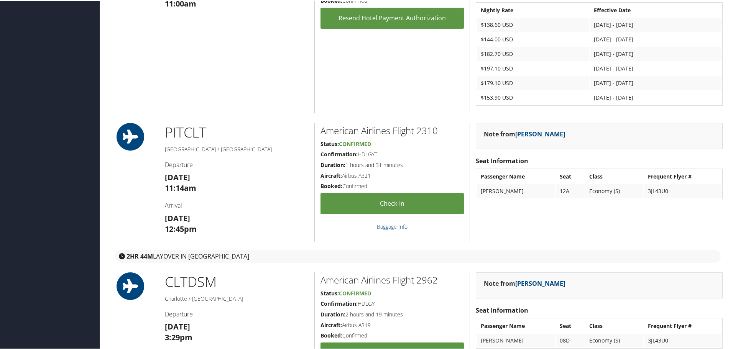
scroll to position [537, 0]
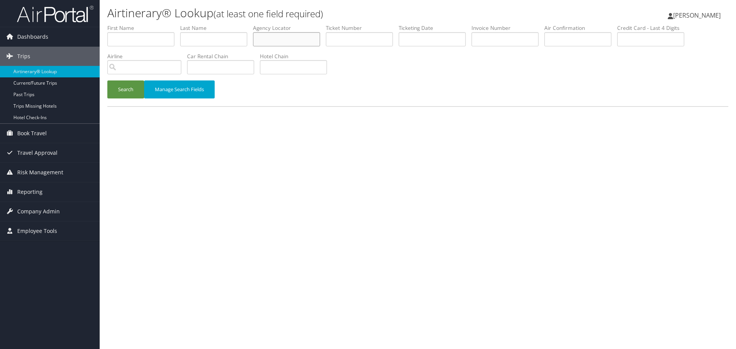
click at [295, 38] on input "text" at bounding box center [286, 39] width 67 height 14
paste input "AKEQOM"
click at [132, 94] on button "Search" at bounding box center [125, 90] width 37 height 18
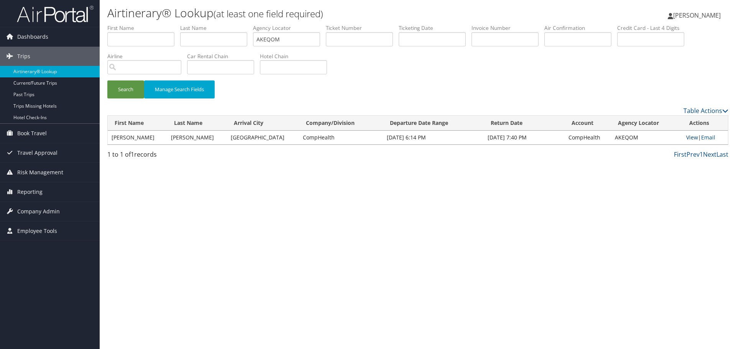
click at [687, 137] on link "View" at bounding box center [693, 137] width 12 height 7
click at [285, 40] on input "AKEQOM" at bounding box center [286, 39] width 67 height 14
paste input "SPWIUB"
type input "SPWIUB"
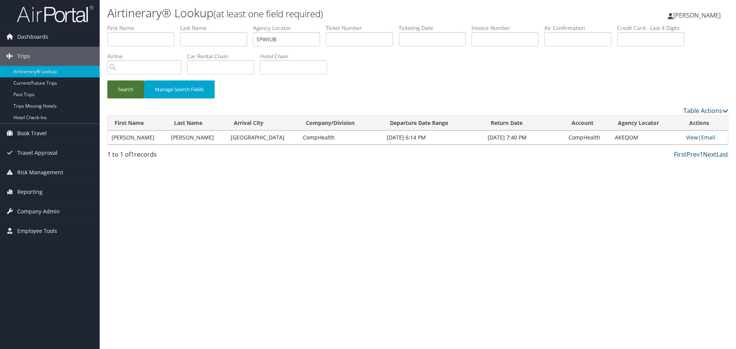
click at [126, 89] on button "Search" at bounding box center [125, 90] width 37 height 18
click at [690, 137] on link "View" at bounding box center [691, 137] width 12 height 7
click at [685, 138] on link "View" at bounding box center [691, 137] width 12 height 7
click at [54, 74] on link "Airtinerary® Lookup" at bounding box center [50, 72] width 100 height 12
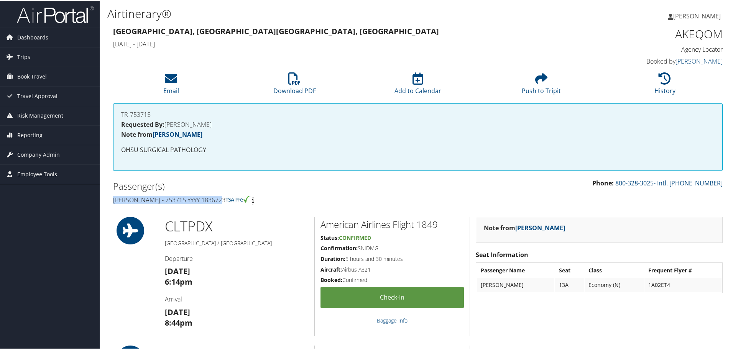
drag, startPoint x: 221, startPoint y: 201, endPoint x: 113, endPoint y: 203, distance: 107.4
click at [113, 203] on h4 "Steven Tracy - 753715 YYYY 1836723" at bounding box center [262, 199] width 299 height 8
copy h4 "Steven Tracy - 753715 YYYY 1836723"
click at [692, 33] on h1 "AKEQOM" at bounding box center [651, 33] width 144 height 16
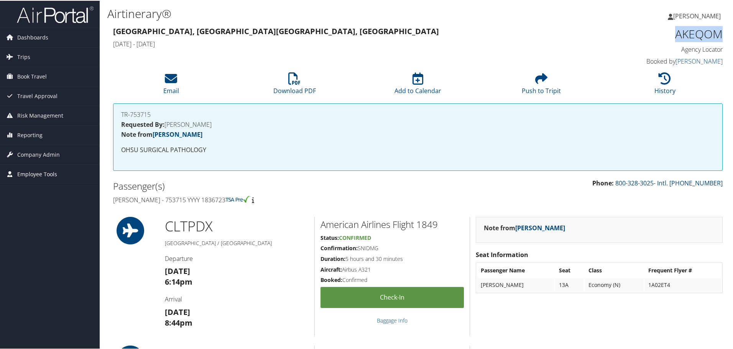
copy h1 "AKEQOM"
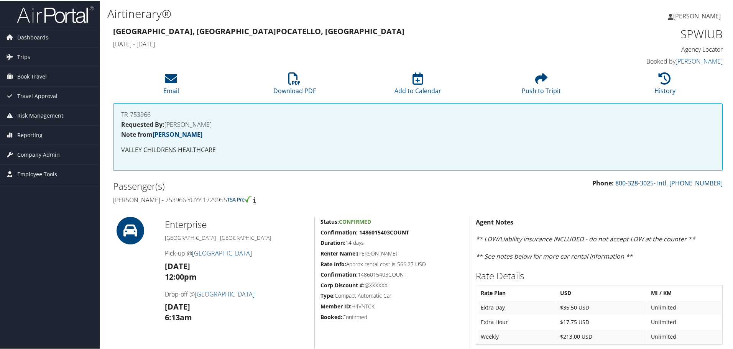
drag, startPoint x: 230, startPoint y: 200, endPoint x: 114, endPoint y: 203, distance: 116.6
click at [114, 203] on h4 "[PERSON_NAME] - 753966 YUYY 1729955" at bounding box center [262, 199] width 299 height 8
copy h4 "[PERSON_NAME] - 753966 YUYY 1729955"
click at [700, 32] on h1 "SPWIUB" at bounding box center [651, 33] width 144 height 16
click at [699, 32] on h1 "SPWIUB" at bounding box center [651, 33] width 144 height 16
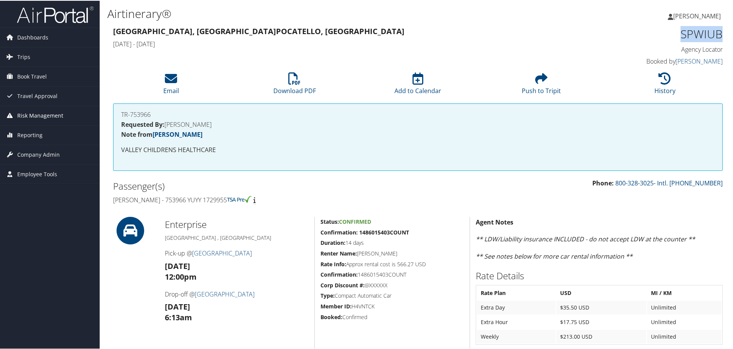
copy h1 "SPWIUB"
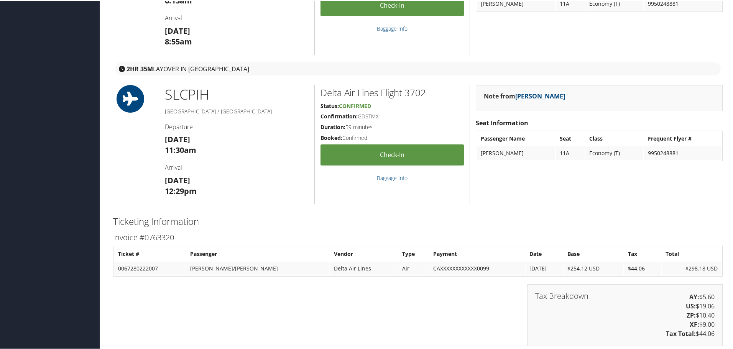
scroll to position [537, 0]
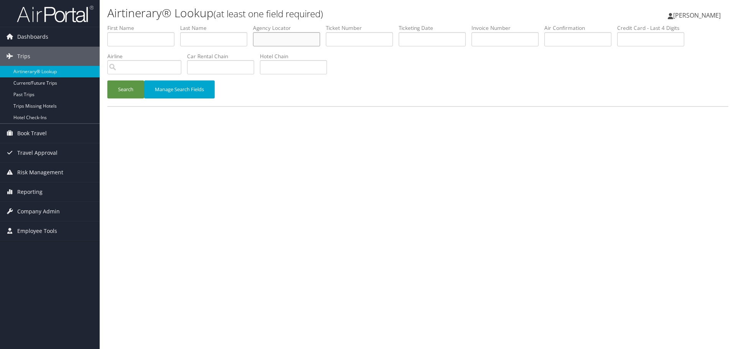
click at [263, 41] on input "text" at bounding box center [286, 39] width 67 height 14
paste input "IFRCFV"
type input "IFRCFV"
click at [125, 90] on button "Search" at bounding box center [125, 90] width 37 height 18
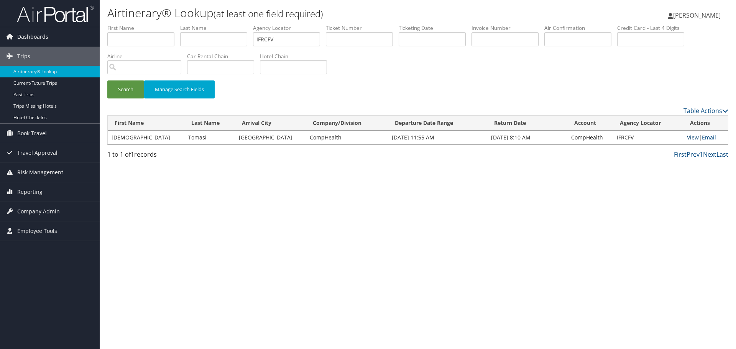
click at [691, 137] on link "View" at bounding box center [693, 137] width 12 height 7
click at [54, 71] on link "Airtinerary® Lookup" at bounding box center [50, 72] width 100 height 12
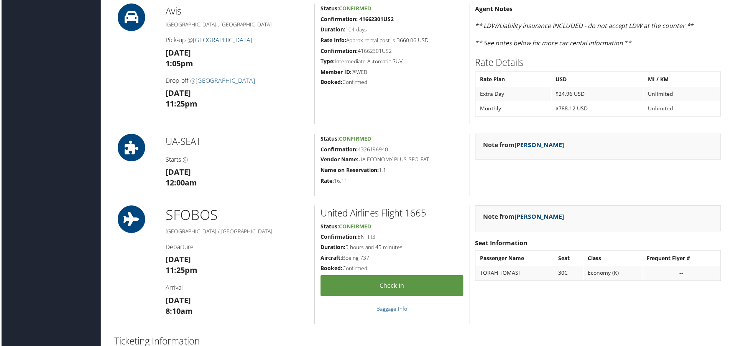
scroll to position [153, 0]
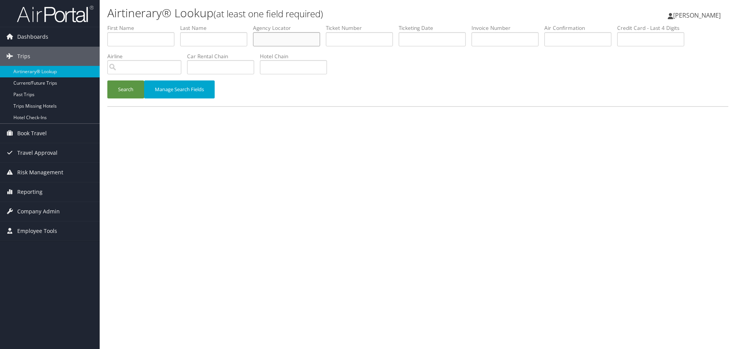
click at [265, 40] on input "text" at bounding box center [286, 39] width 67 height 14
paste input "QEJQZW"
click at [132, 90] on button "Search" at bounding box center [125, 90] width 37 height 18
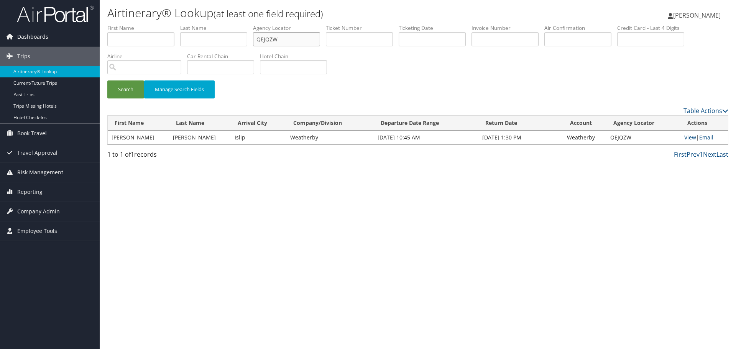
click at [304, 36] on input "QEJQZW" at bounding box center [286, 39] width 67 height 14
click at [303, 36] on input "QEJQZW" at bounding box center [286, 39] width 67 height 14
paste input "FSUABK"
type input "FSUABK"
click at [130, 90] on button "Search" at bounding box center [125, 90] width 37 height 18
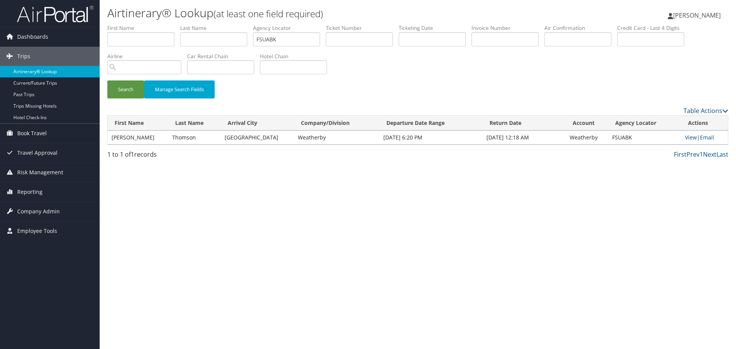
click at [70, 72] on link "Airtinerary® Lookup" at bounding box center [50, 72] width 100 height 12
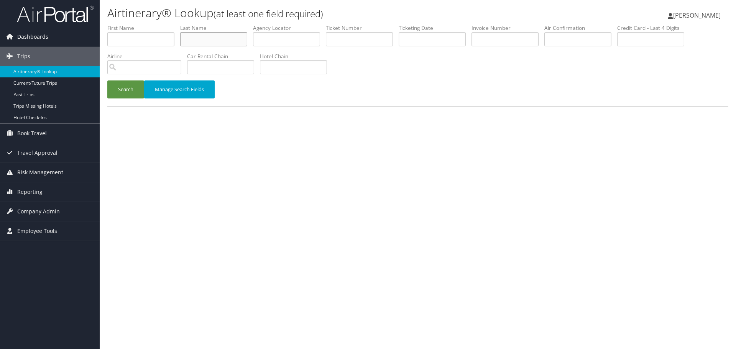
click at [227, 44] on input "text" at bounding box center [213, 39] width 67 height 14
paste input "Thompson"
type input "Thompson"
click at [440, 38] on input "text" at bounding box center [432, 39] width 67 height 14
paste input "08/01/2025"
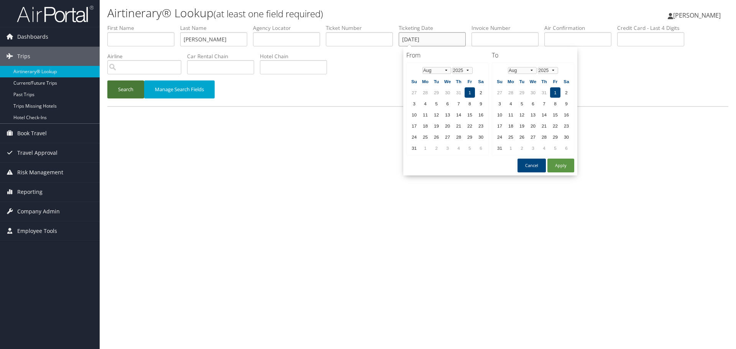
type input "08/01/2025"
click at [125, 92] on button "Search" at bounding box center [125, 90] width 37 height 18
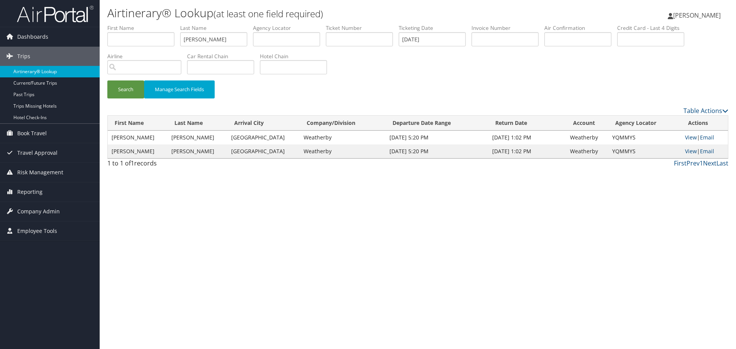
click at [47, 71] on link "Airtinerary® Lookup" at bounding box center [50, 72] width 100 height 12
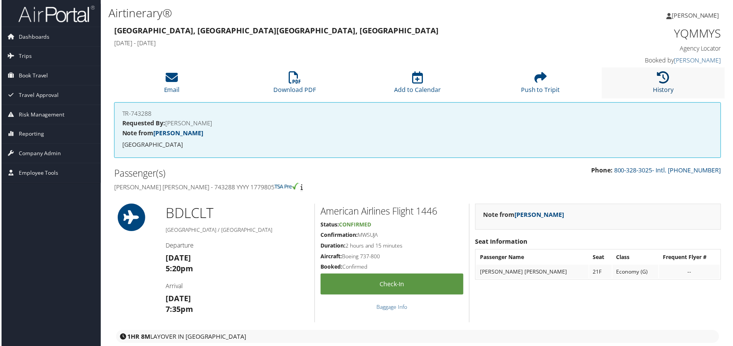
click at [660, 84] on icon at bounding box center [665, 78] width 12 height 12
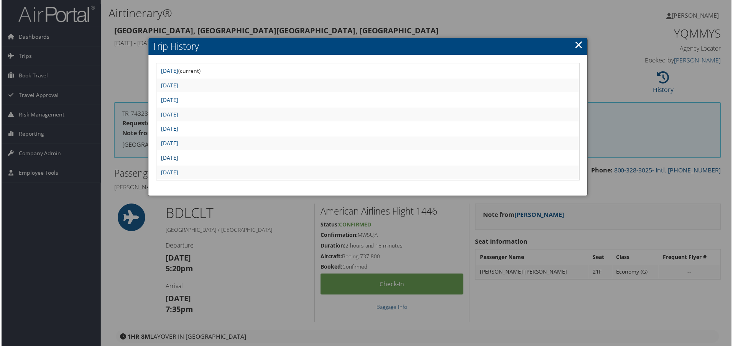
click at [178, 158] on link "[DATE]" at bounding box center [168, 158] width 17 height 7
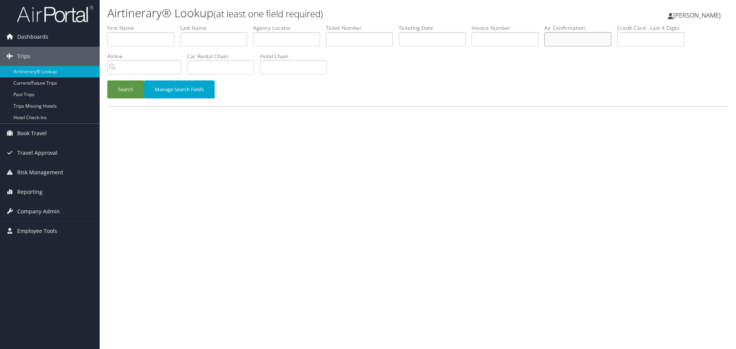
click at [581, 37] on input "text" at bounding box center [578, 39] width 67 height 14
paste input "HCTYPH"
type input "HCTYPH"
click at [114, 88] on button "Search" at bounding box center [125, 90] width 37 height 18
click at [70, 71] on link "Airtinerary® Lookup" at bounding box center [50, 72] width 100 height 12
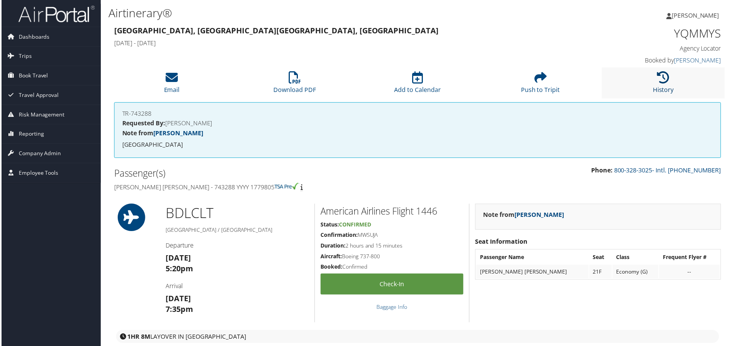
click at [659, 81] on icon at bounding box center [665, 78] width 12 height 12
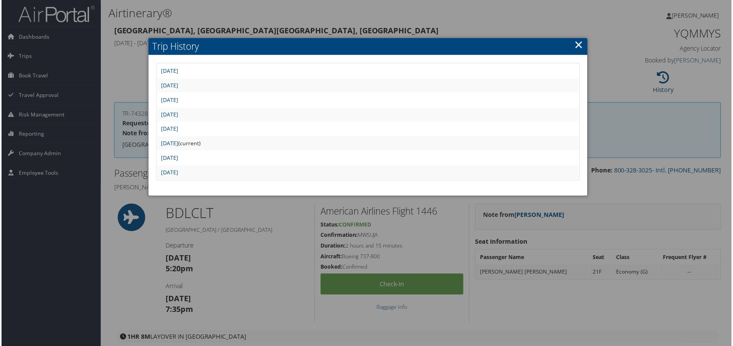
click at [178, 158] on link "[DATE]" at bounding box center [168, 158] width 17 height 7
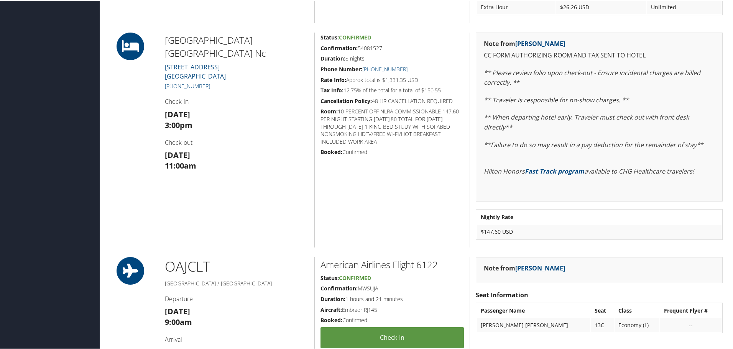
scroll to position [537, 0]
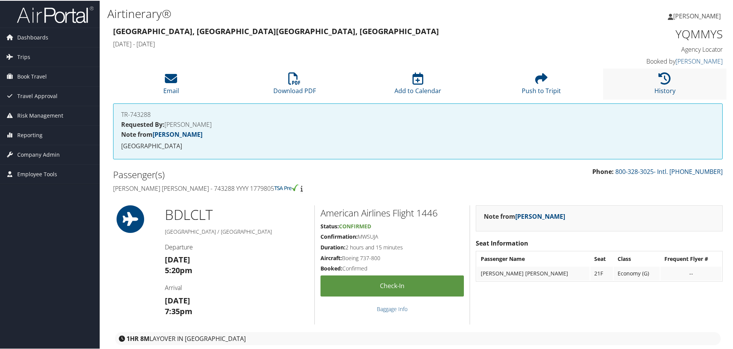
click at [680, 88] on li "History" at bounding box center [665, 83] width 124 height 31
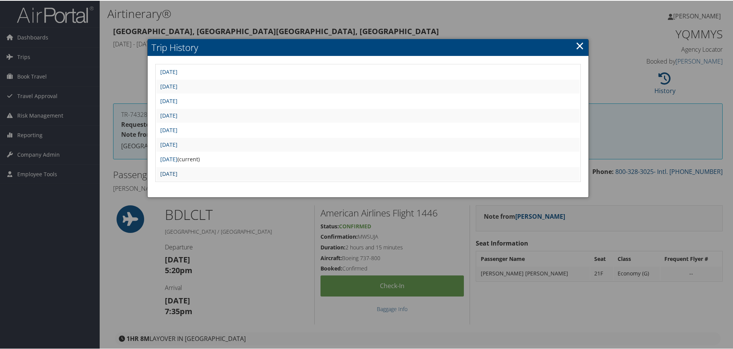
click at [178, 173] on link "Fri Aug 1 07:36:07 MDT 2025" at bounding box center [168, 173] width 17 height 7
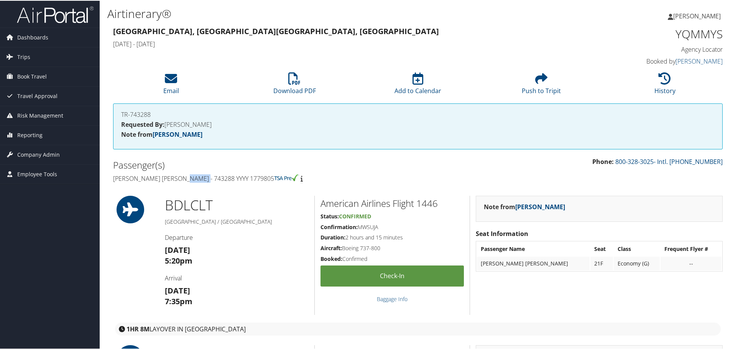
drag, startPoint x: 209, startPoint y: 179, endPoint x: 188, endPoint y: 178, distance: 20.7
click at [188, 178] on h4 "[PERSON_NAME] [PERSON_NAME] - 743288 YYYY 1779805" at bounding box center [262, 178] width 299 height 8
copy h4 "743288"
click at [636, 92] on li "History" at bounding box center [665, 83] width 124 height 31
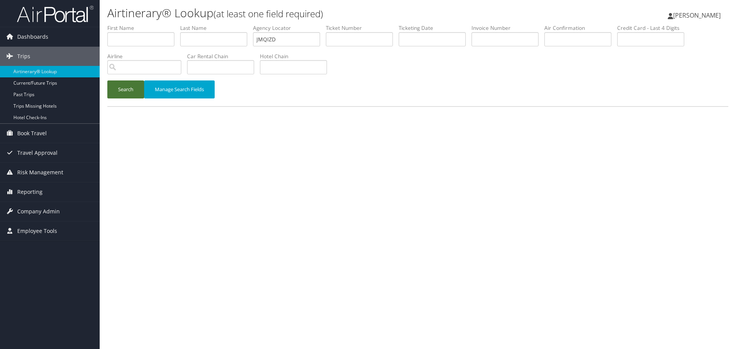
type input "JMQIZD"
click at [131, 89] on button "Search" at bounding box center [125, 90] width 37 height 18
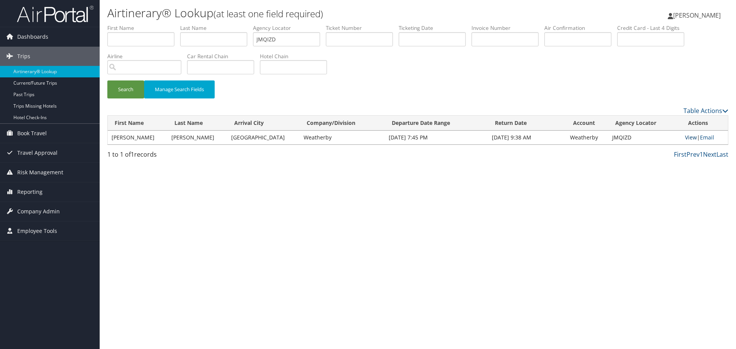
click at [685, 138] on link "View" at bounding box center [691, 137] width 12 height 7
click at [53, 70] on link "Airtinerary® Lookup" at bounding box center [50, 72] width 100 height 12
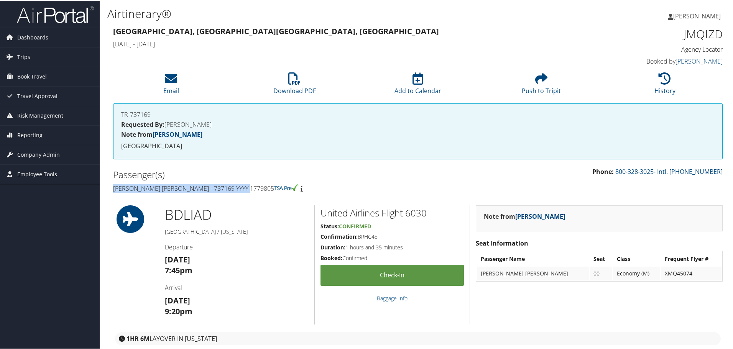
drag, startPoint x: 250, startPoint y: 188, endPoint x: 113, endPoint y: 190, distance: 137.3
click at [113, 190] on div "Passenger(s) [PERSON_NAME] [PERSON_NAME] - 737169 YYYY 1779805" at bounding box center [262, 180] width 311 height 29
click at [667, 82] on icon at bounding box center [665, 78] width 12 height 12
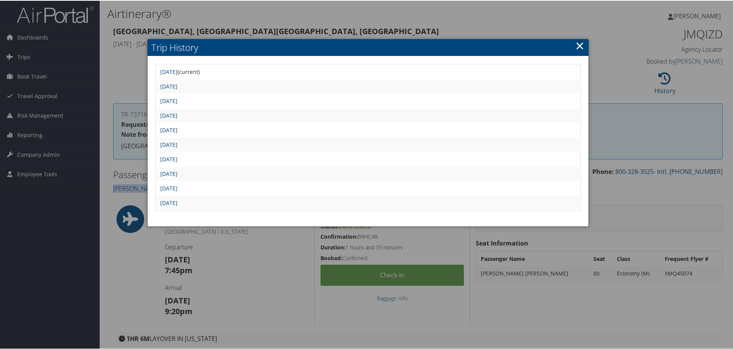
click at [178, 130] on link "[DATE]" at bounding box center [168, 129] width 17 height 7
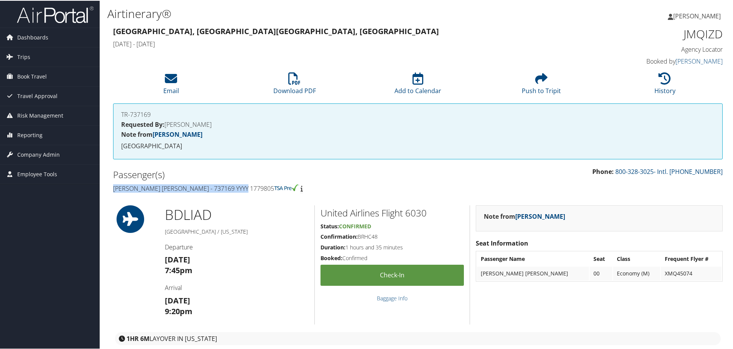
drag, startPoint x: 249, startPoint y: 190, endPoint x: 112, endPoint y: 190, distance: 137.3
click at [112, 190] on div "Passenger(s) [PERSON_NAME] [PERSON_NAME] - 737169 YYYY 1779805" at bounding box center [262, 180] width 311 height 29
copy h4 "[PERSON_NAME] [PERSON_NAME] - 737169 YYYY 1779805"
click at [689, 32] on h1 "JMQIZD" at bounding box center [651, 33] width 144 height 16
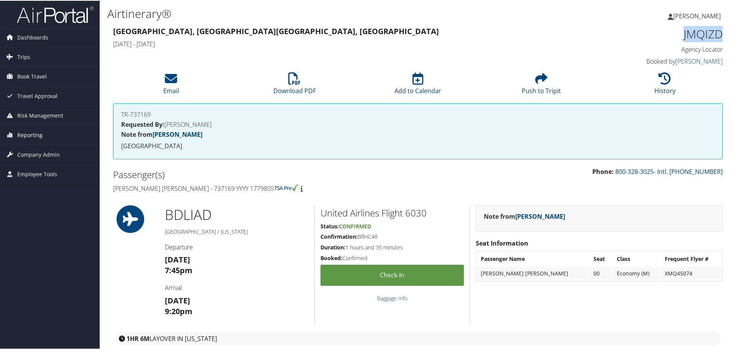
copy h1 "JMQIZD"
click at [301, 80] on li "Download PDF" at bounding box center [295, 83] width 124 height 31
click at [667, 82] on icon at bounding box center [665, 78] width 12 height 12
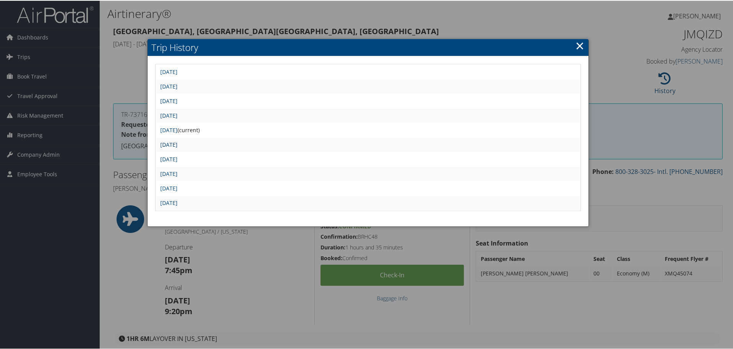
click at [178, 144] on link "Thu Jul 31 15:00:08 MDT 2025" at bounding box center [168, 143] width 17 height 7
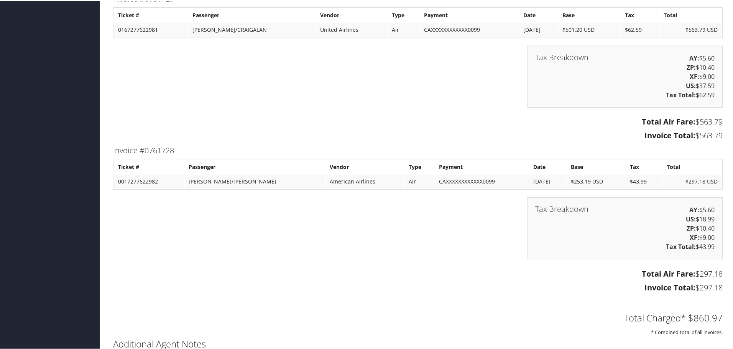
scroll to position [1304, 0]
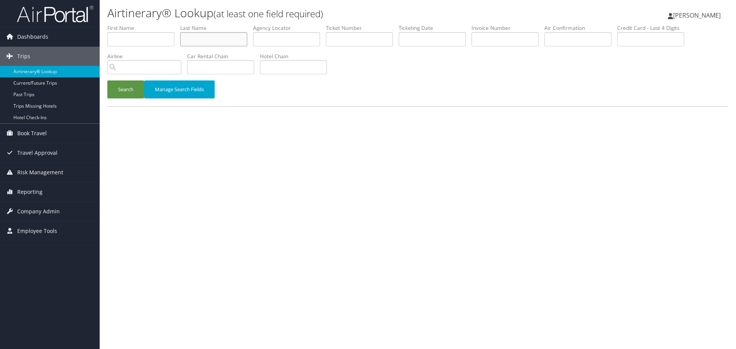
click at [193, 40] on input "text" at bounding box center [213, 39] width 67 height 14
paste input "Thomas"
type input "Thomas"
click at [425, 38] on input "text" at bounding box center [432, 39] width 67 height 14
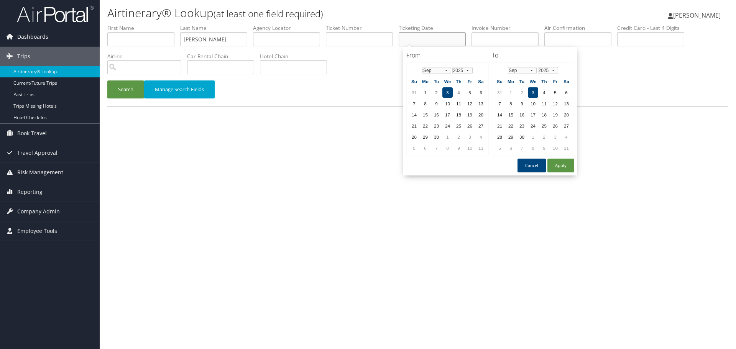
paste input "07/22/2025"
click at [125, 94] on button "Search" at bounding box center [125, 90] width 37 height 18
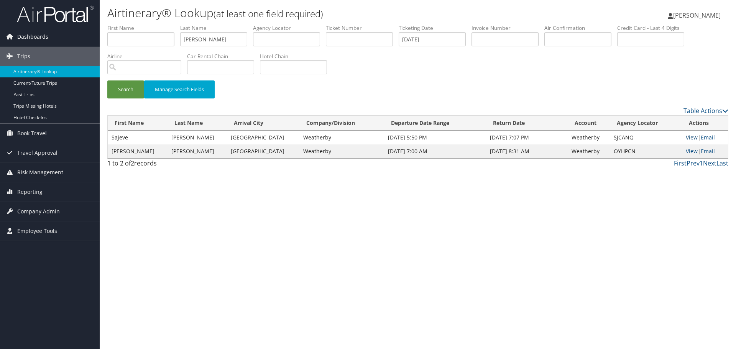
click at [692, 138] on link "View" at bounding box center [692, 137] width 12 height 7
click at [414, 35] on input "07/22/2025" at bounding box center [432, 39] width 67 height 14
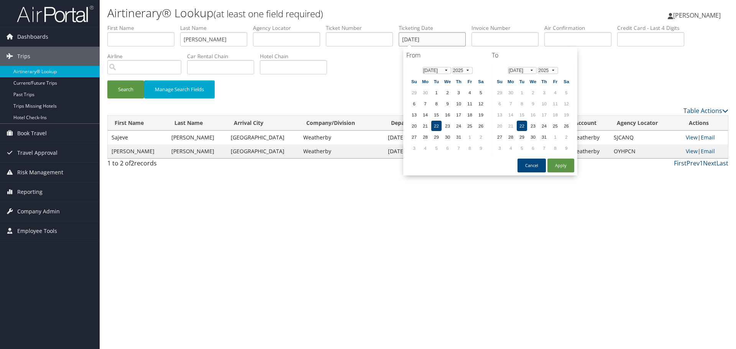
click at [414, 35] on input "07/22/2025" at bounding box center [432, 39] width 67 height 14
paste input "30"
type input "07/30/2025"
click at [122, 92] on button "Search" at bounding box center [125, 90] width 37 height 18
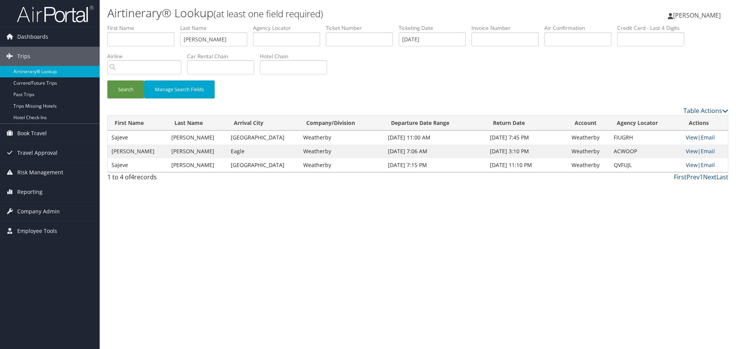
click at [43, 71] on link "Airtinerary® Lookup" at bounding box center [50, 72] width 100 height 12
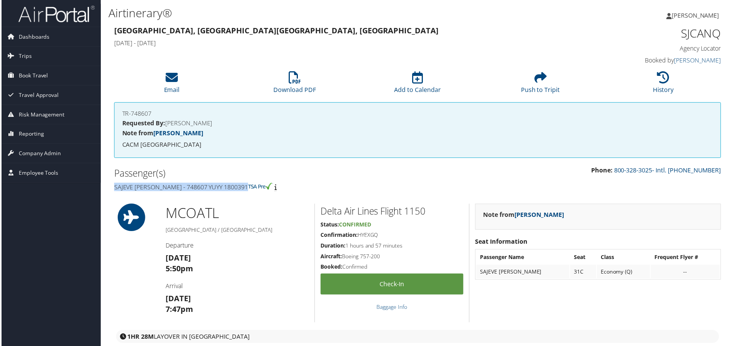
drag, startPoint x: 251, startPoint y: 189, endPoint x: 112, endPoint y: 188, distance: 138.9
click at [112, 188] on div "Passenger(s) [PERSON_NAME] [PERSON_NAME] - 748607 YUYY 1800391" at bounding box center [262, 180] width 311 height 29
copy h4 "Sajeve [PERSON_NAME] - 748607 YUYY 1800391"
click at [704, 35] on h1 "SJCANQ" at bounding box center [651, 33] width 144 height 16
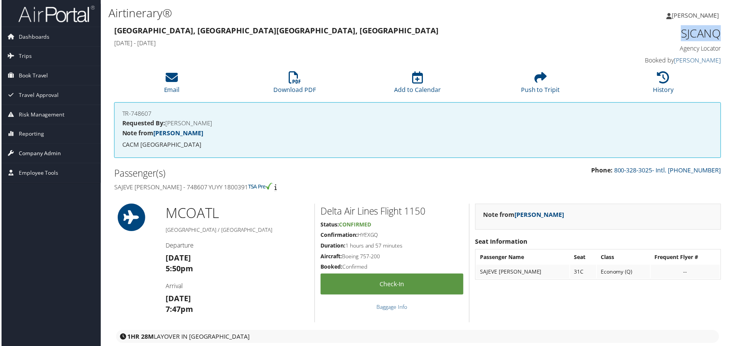
copy h1 "SJCANQ"
click at [662, 84] on icon at bounding box center [665, 78] width 12 height 12
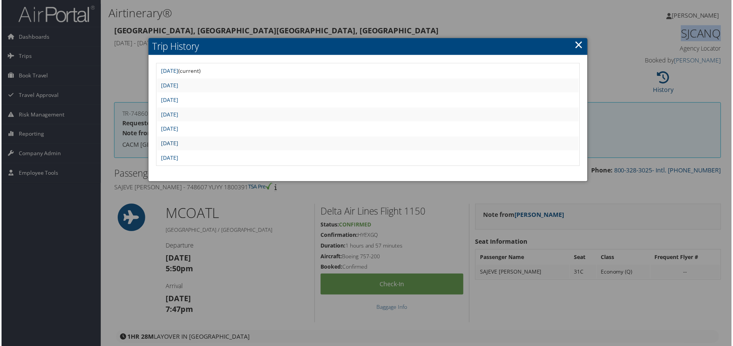
click at [178, 144] on link "Tue Jul 22 16:24:09 MDT 2025" at bounding box center [168, 143] width 17 height 7
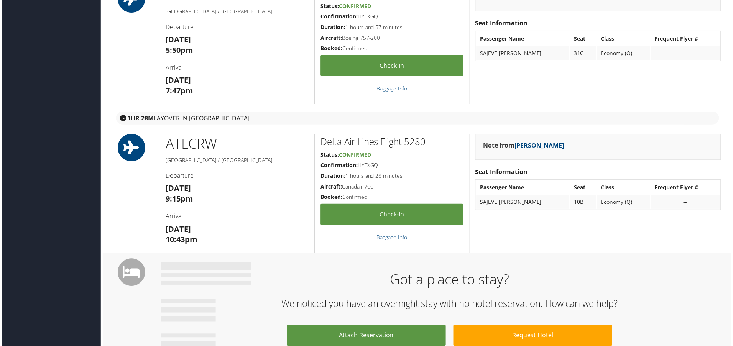
scroll to position [153, 0]
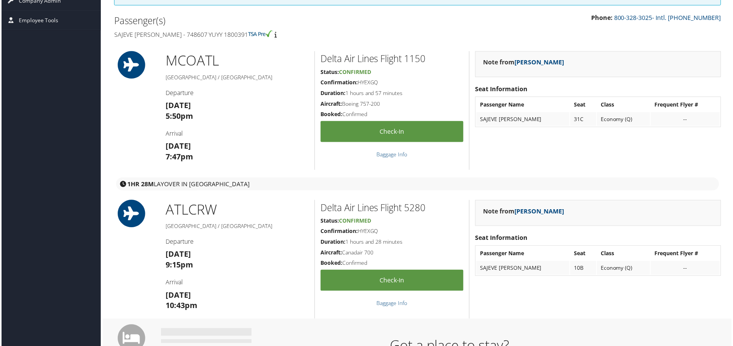
click at [420, 61] on h2 "Delta Air Lines Flight 1150" at bounding box center [392, 59] width 143 height 13
copy h2 "1150"
click at [413, 208] on h2 "Delta Air Lines Flight 5280" at bounding box center [392, 208] width 143 height 13
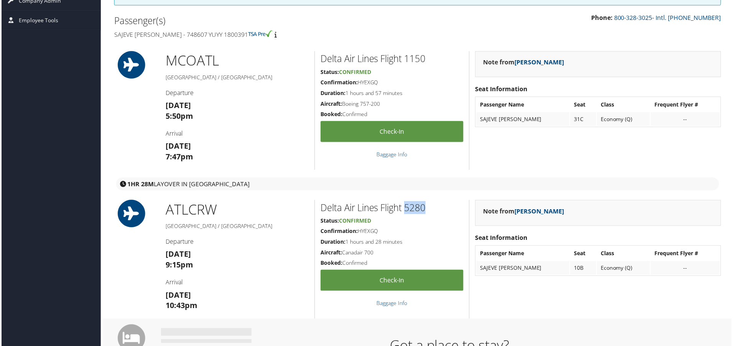
copy h2 "5280"
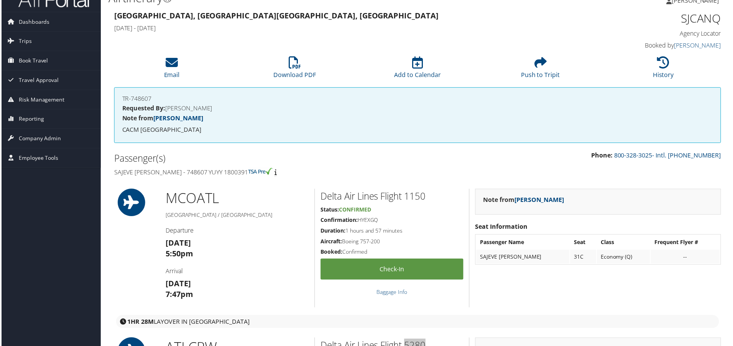
scroll to position [0, 0]
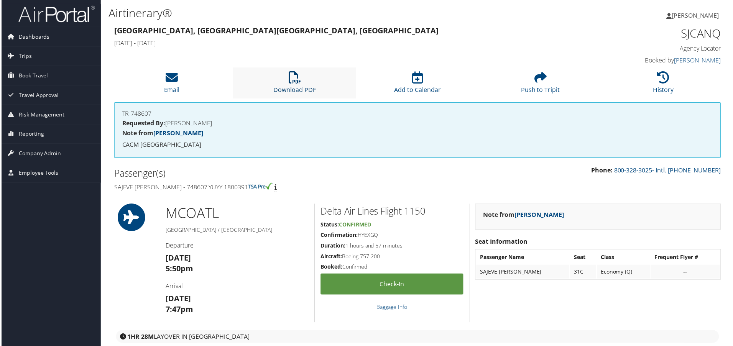
click at [297, 79] on icon at bounding box center [294, 78] width 12 height 12
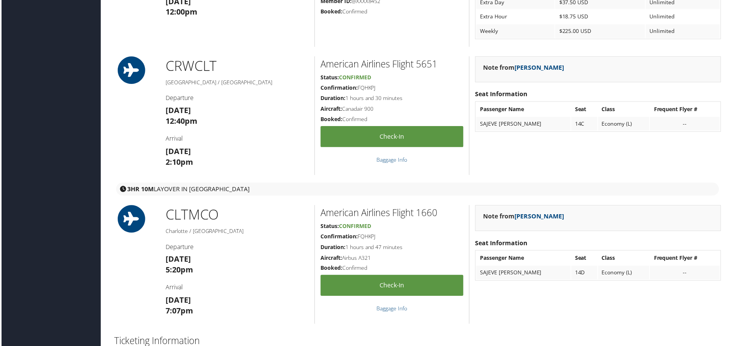
scroll to position [921, 0]
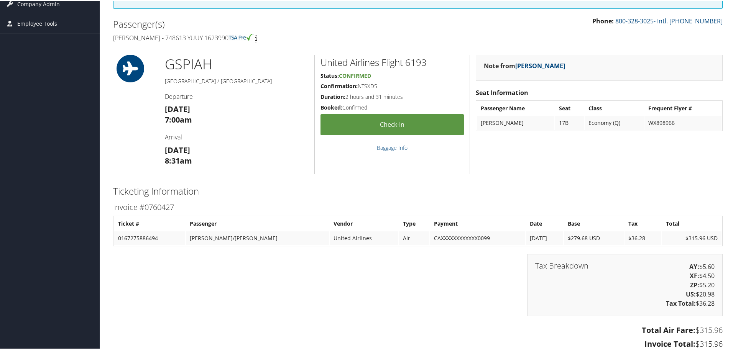
scroll to position [110, 0]
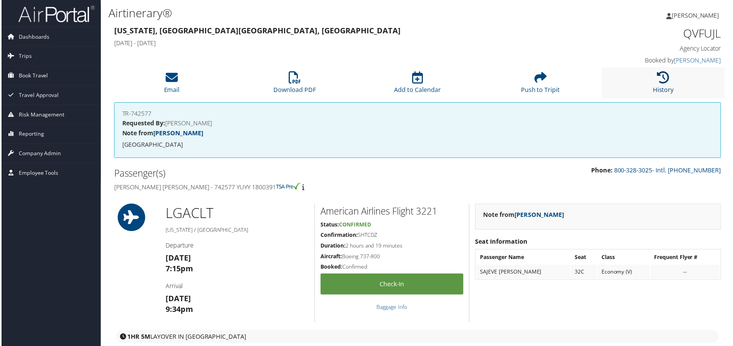
click at [662, 81] on icon at bounding box center [665, 78] width 12 height 12
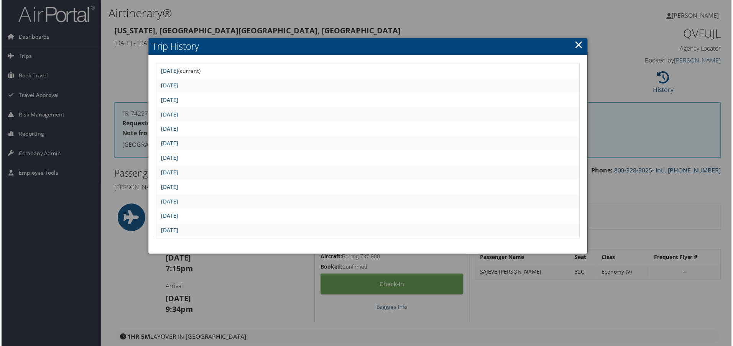
click at [178, 102] on link "Wed Jul 30 14:15:54 MDT 2025" at bounding box center [168, 100] width 17 height 7
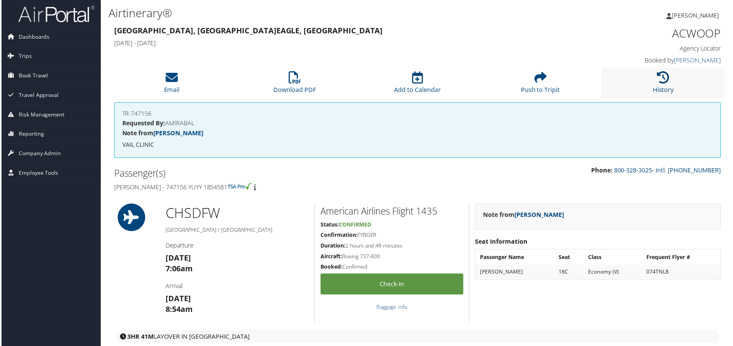
click at [665, 82] on icon at bounding box center [665, 78] width 12 height 12
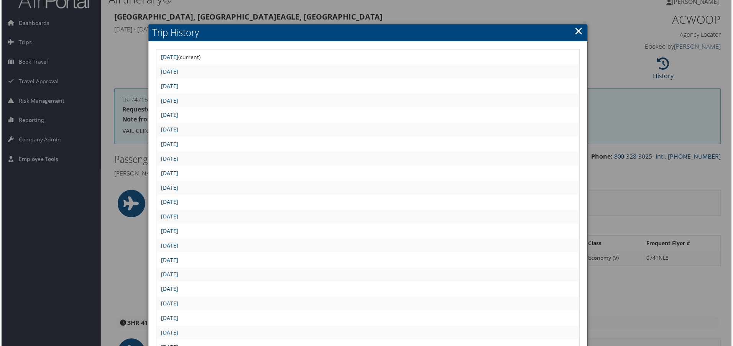
scroll to position [77, 0]
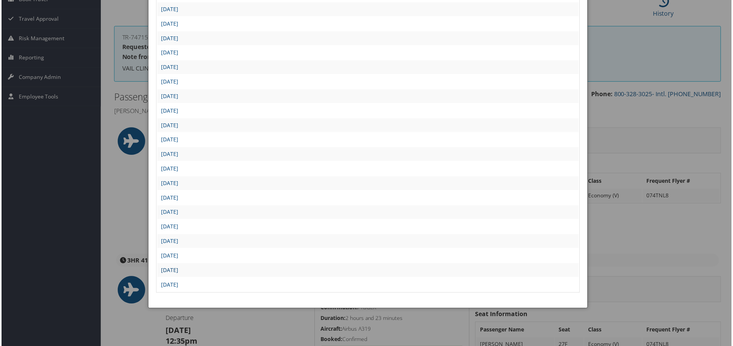
click at [178, 270] on link "Wed Jul 30 13:40:10 MDT 2025" at bounding box center [168, 271] width 17 height 7
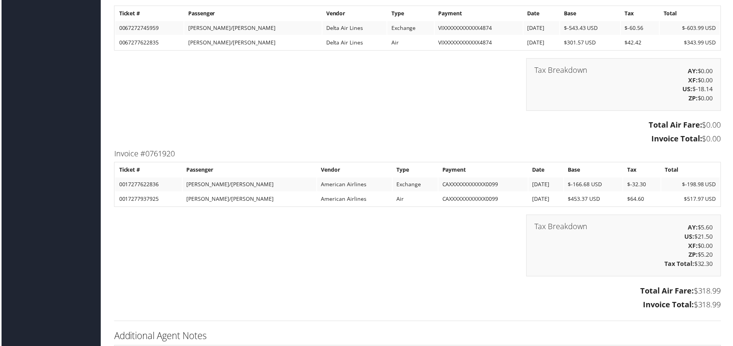
scroll to position [1765, 0]
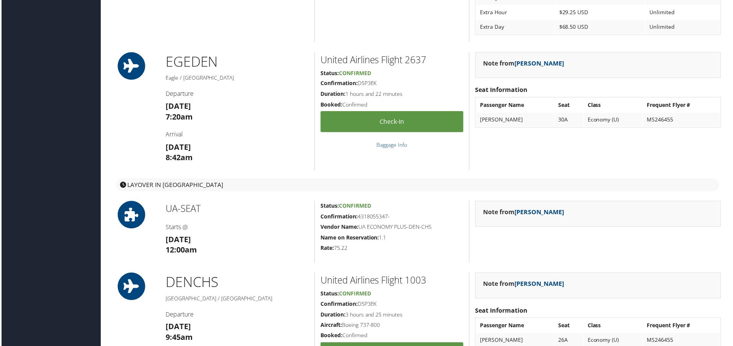
scroll to position [690, 0]
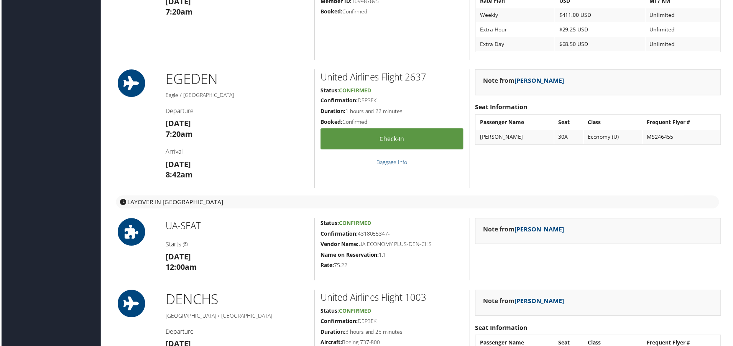
click at [352, 270] on h5 "Rate: 75.22" at bounding box center [392, 267] width 143 height 8
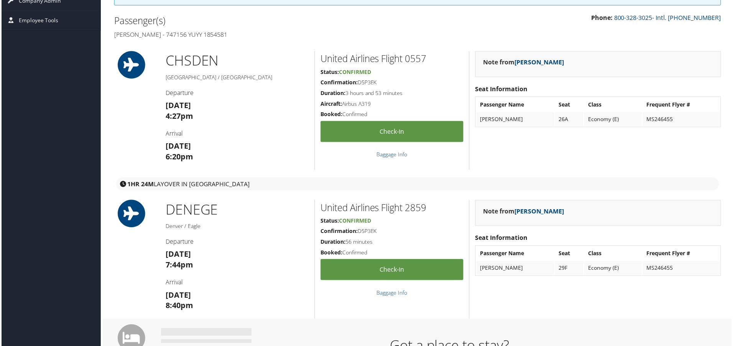
scroll to position [0, 0]
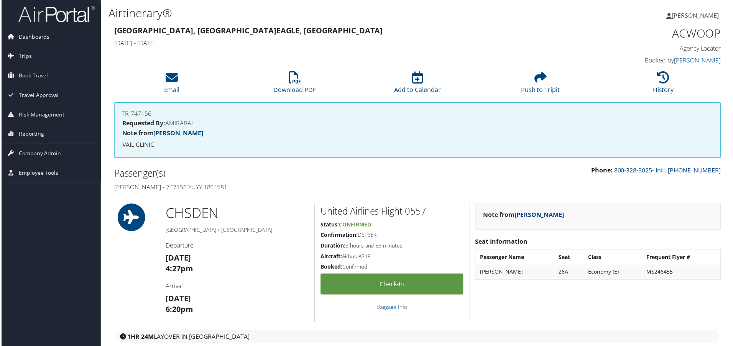
drag, startPoint x: 232, startPoint y: 189, endPoint x: 102, endPoint y: 193, distance: 129.3
copy h4 "[PERSON_NAME] - 747156 YUYY 1854581"
click at [692, 36] on h1 "ACWOOP" at bounding box center [651, 33] width 144 height 16
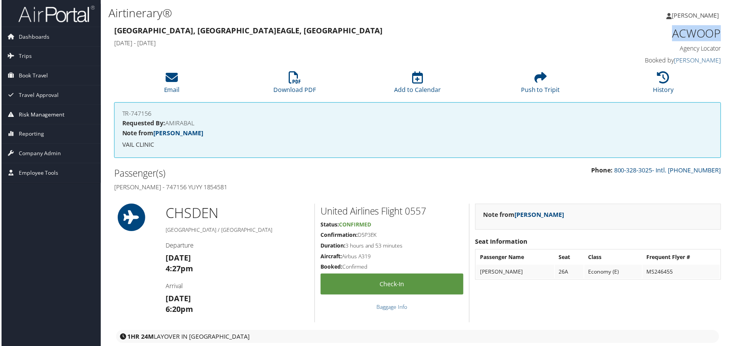
copy h1 "ACWOOP"
click at [222, 186] on h4 "[PERSON_NAME] - 747156 YUYY 1854581" at bounding box center [262, 188] width 299 height 8
copy h4 "1854581"
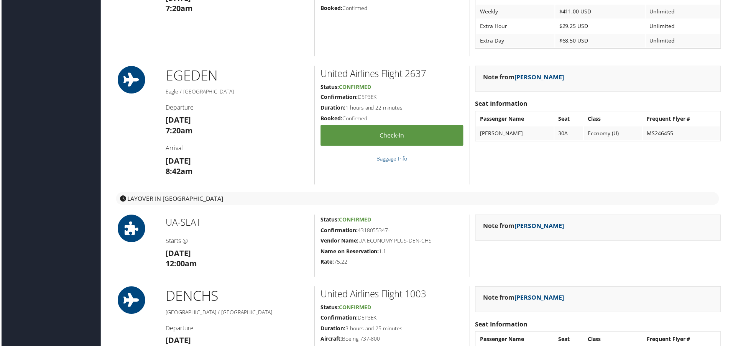
scroll to position [844, 0]
